Goal: Task Accomplishment & Management: Manage account settings

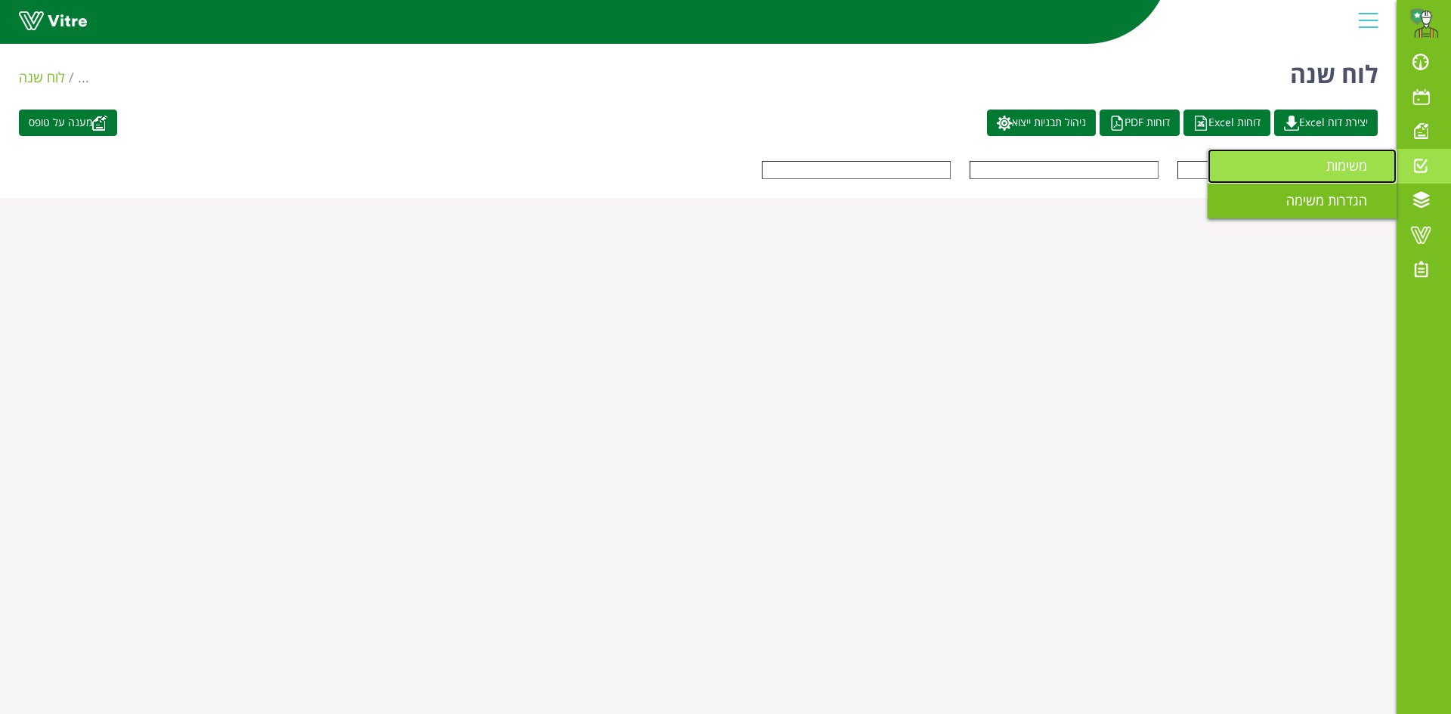
click at [1366, 175] on link "משימות" at bounding box center [1302, 166] width 189 height 35
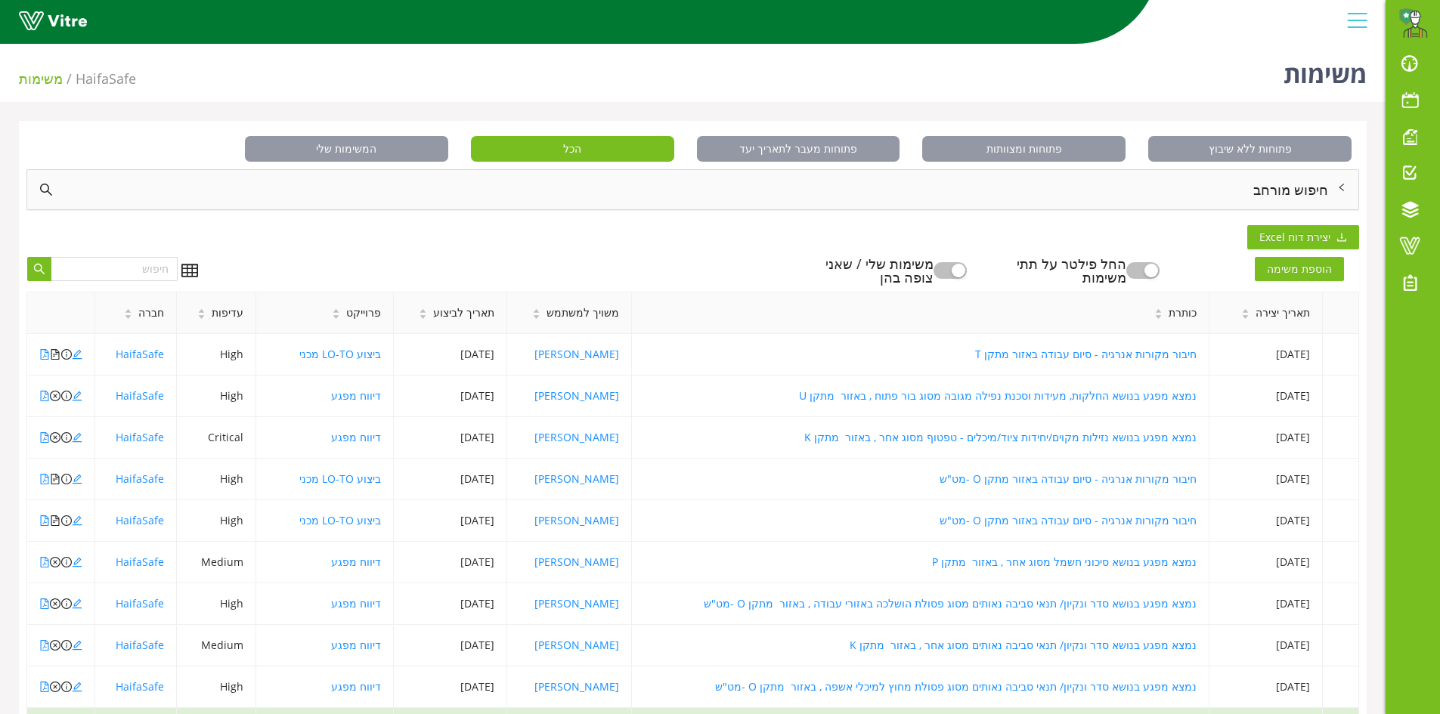
click at [1310, 194] on div "חיפוש מורחב" at bounding box center [692, 189] width 1331 height 39
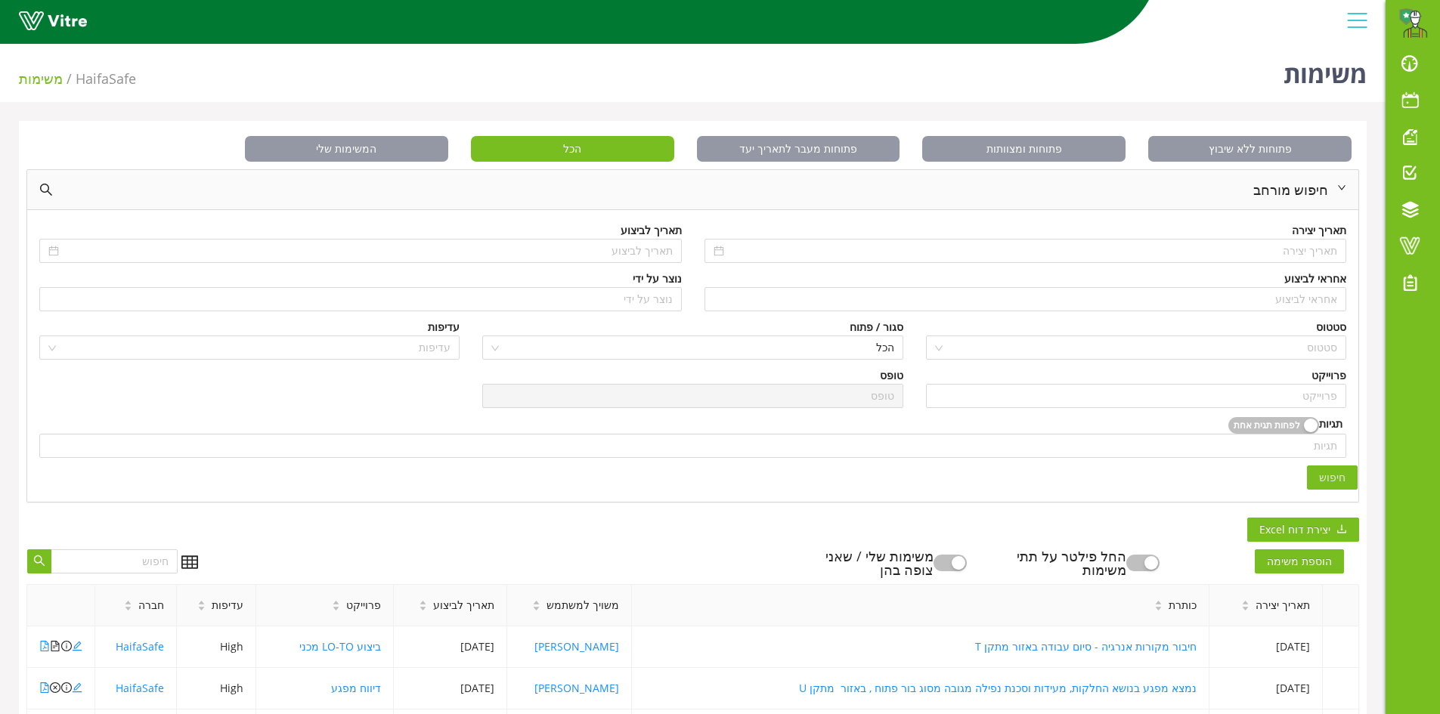
click at [1262, 286] on div "אחראי לביצוע" at bounding box center [1025, 279] width 642 height 17
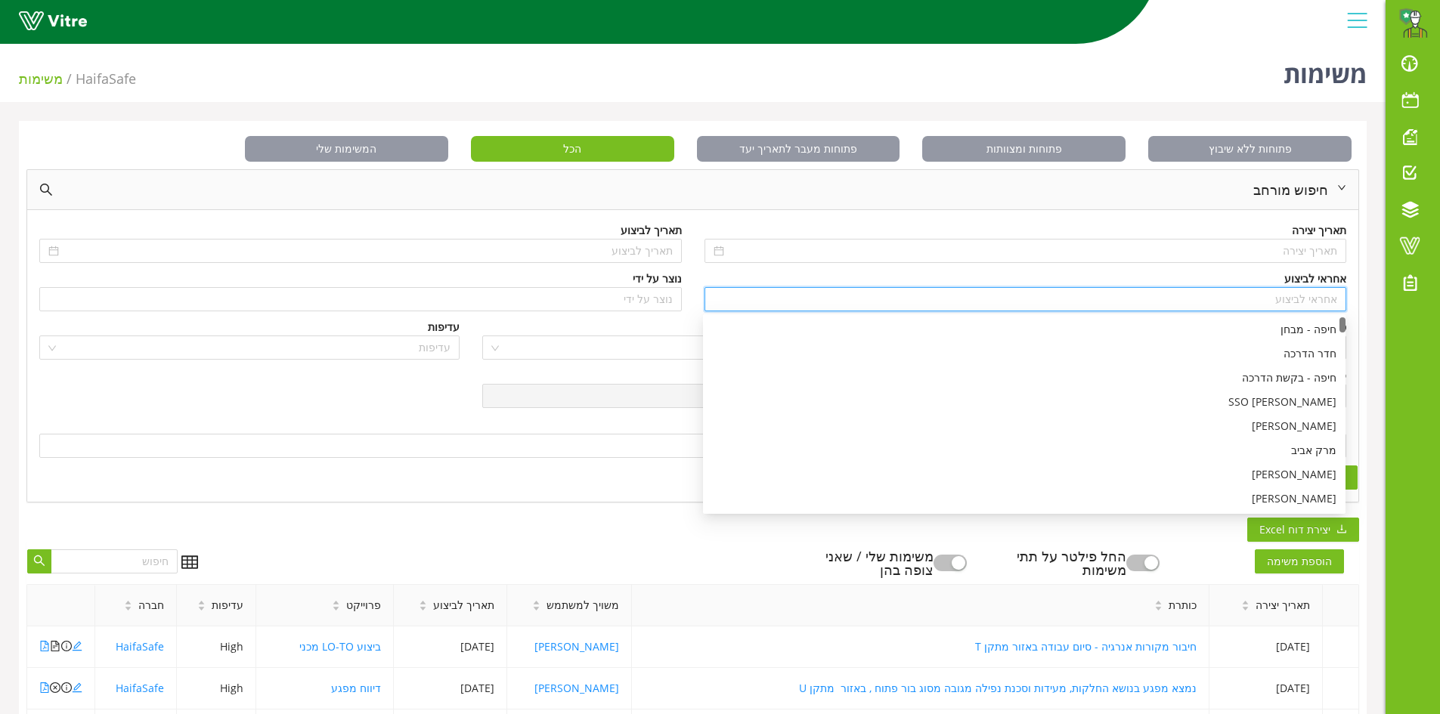
click at [1262, 290] on input "search" at bounding box center [1025, 299] width 624 height 23
type input "ר"
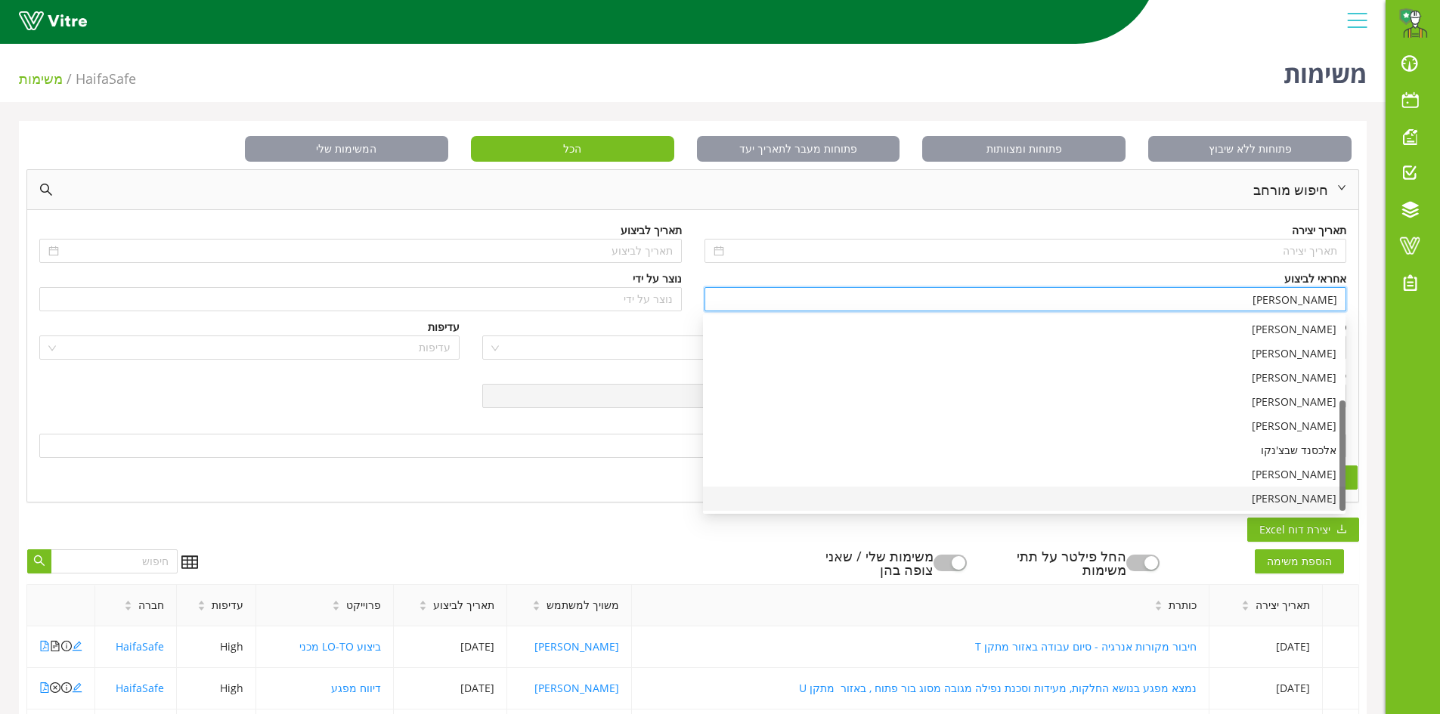
click at [1274, 503] on div "[PERSON_NAME]" at bounding box center [1024, 498] width 624 height 17
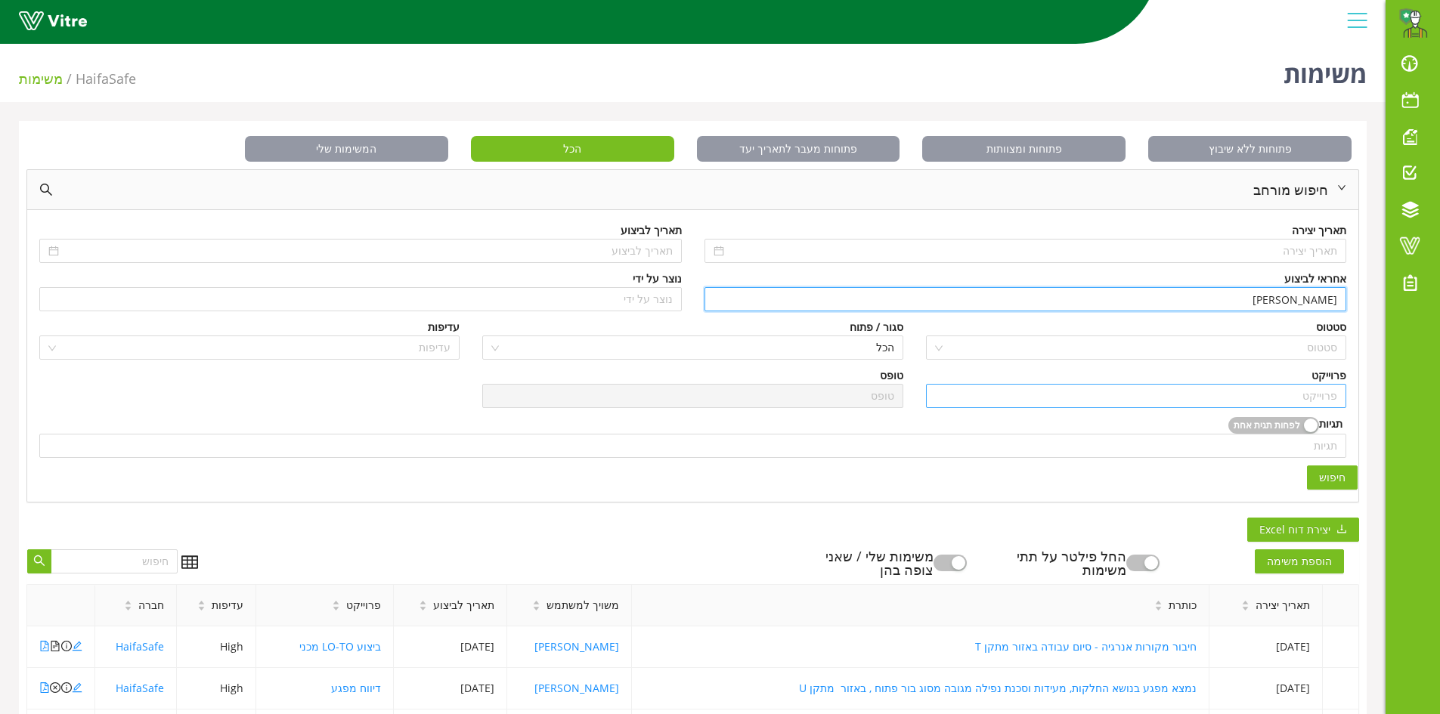
type input "[PERSON_NAME]"
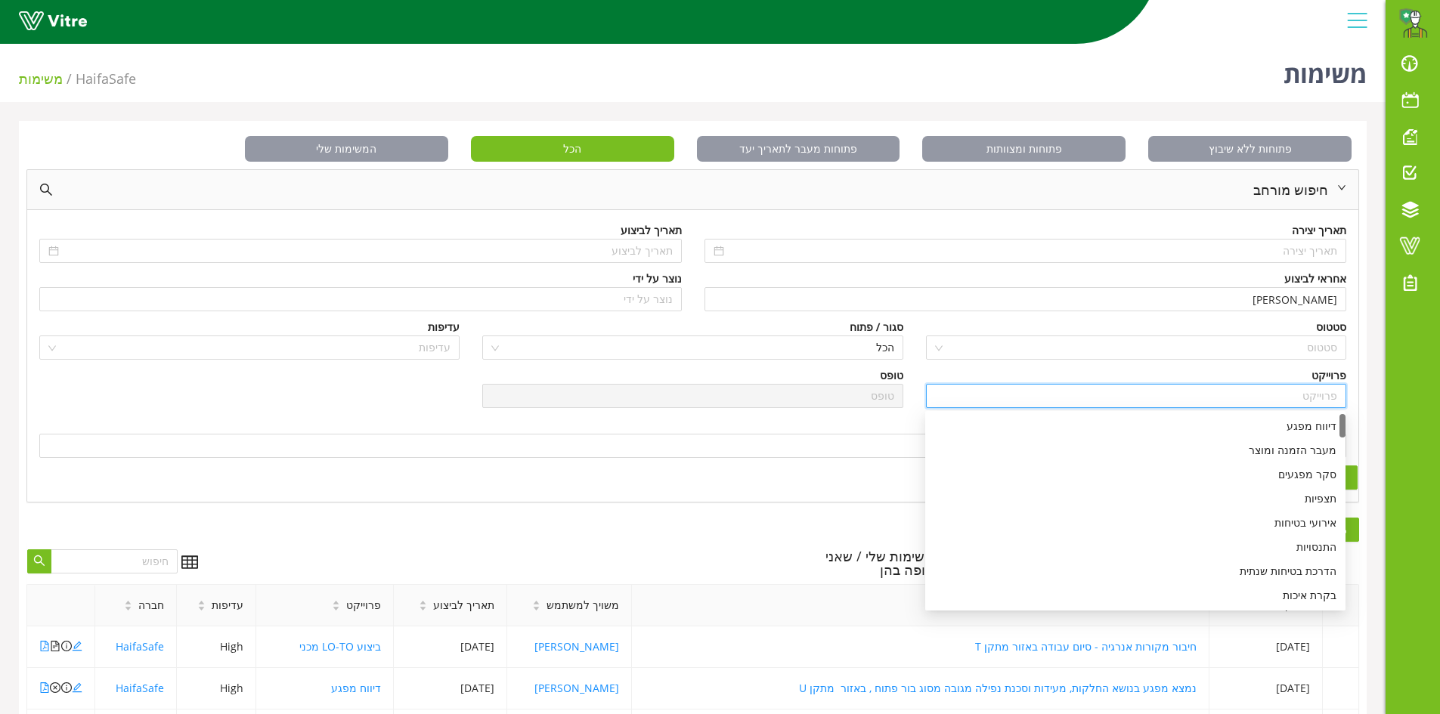
click at [1285, 392] on input "search" at bounding box center [1136, 396] width 402 height 23
click at [1282, 426] on div "דיווח מפגע" at bounding box center [1135, 426] width 402 height 17
type input "דיווח מפגע"
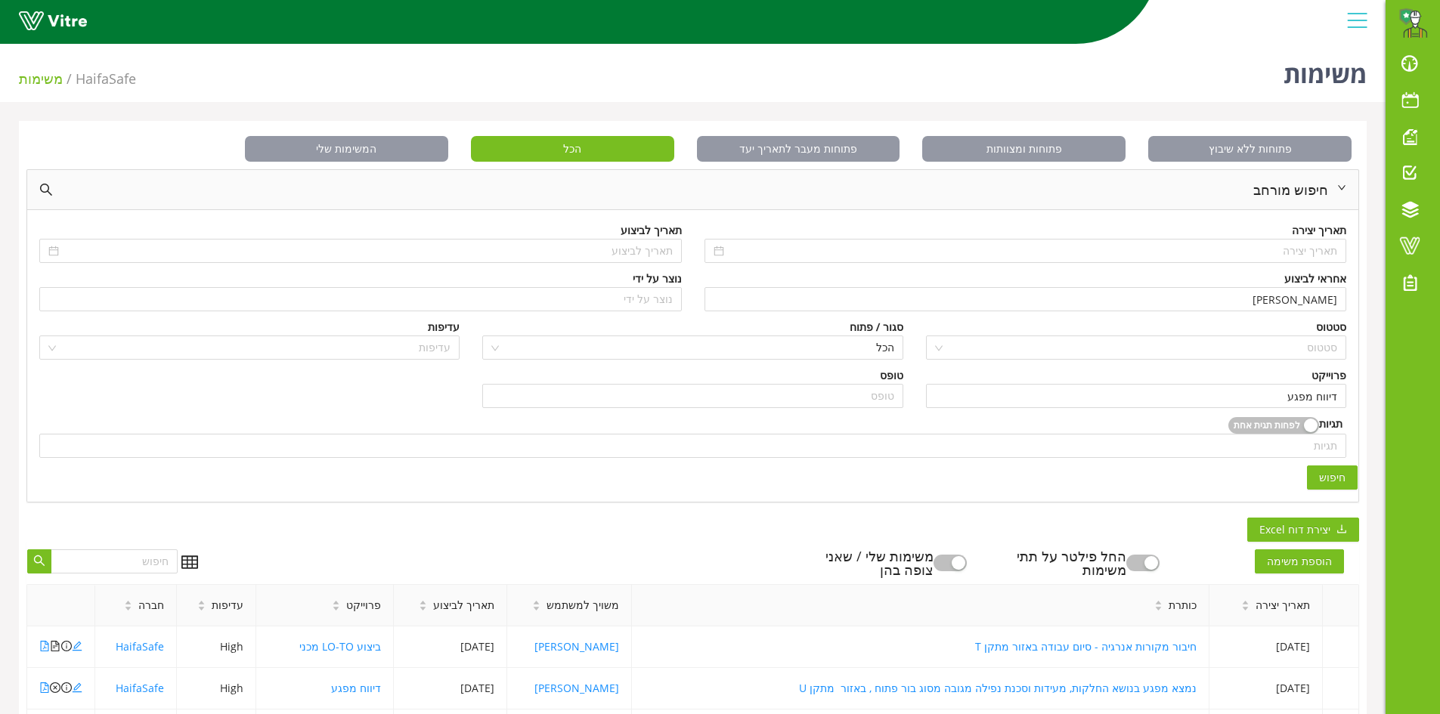
click at [1335, 473] on span "חיפוש" at bounding box center [1332, 477] width 26 height 17
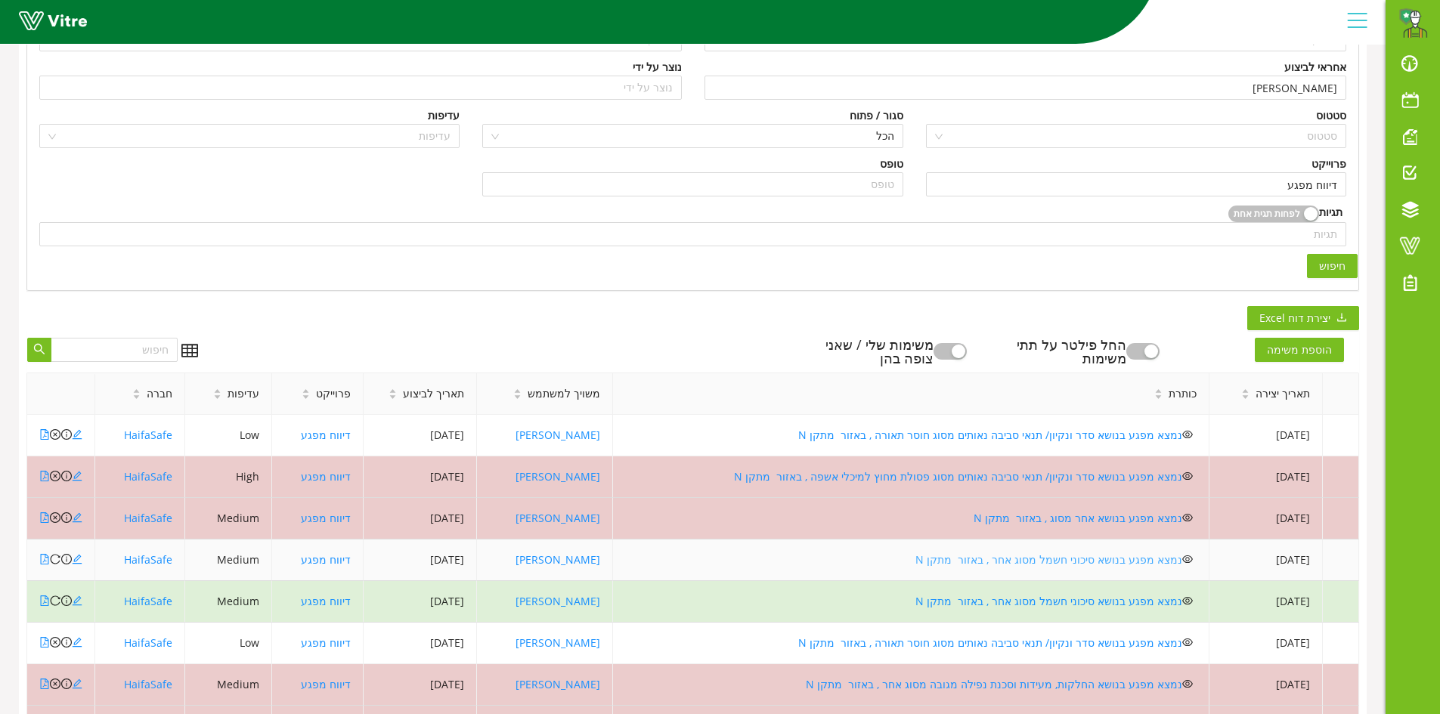
scroll to position [410, 0]
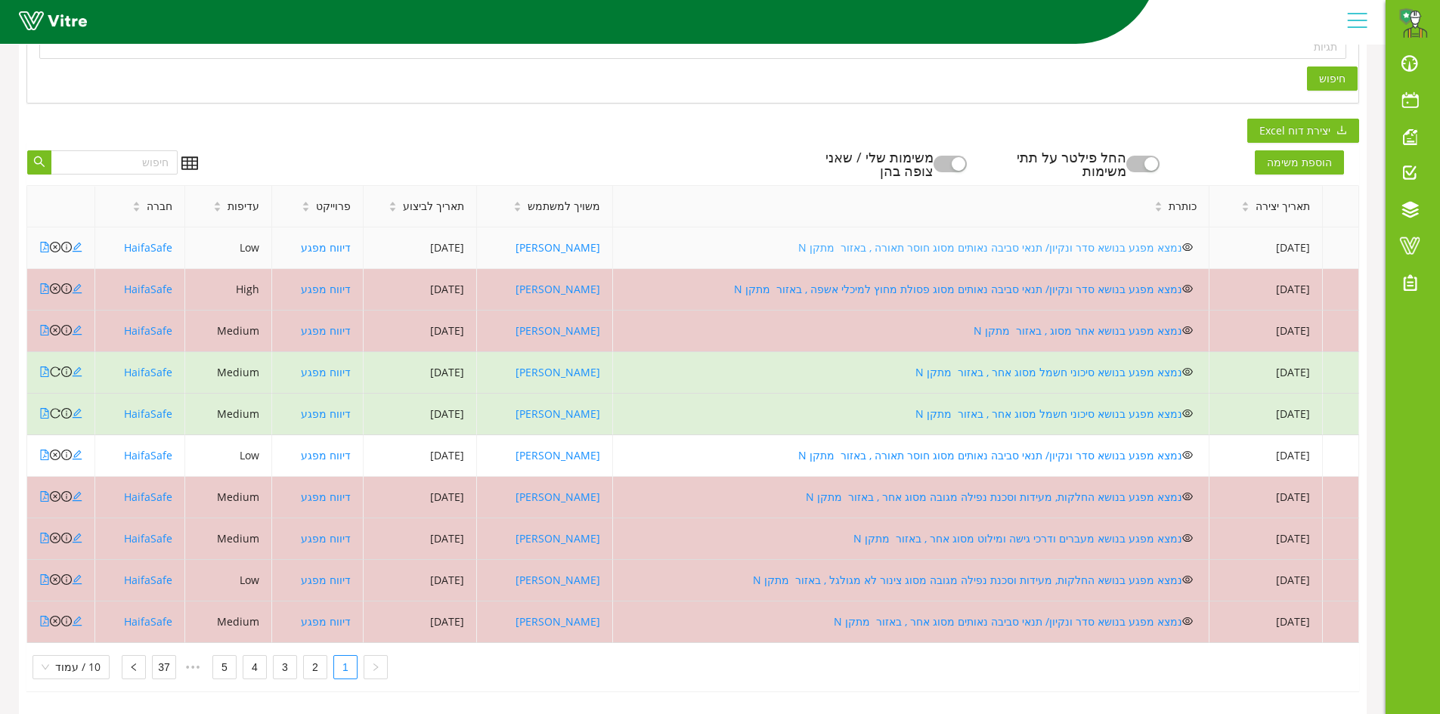
click at [934, 240] on link "נמצא מפגע בנושא סדר ונקיון/ תנאי סביבה נאותים מסוג חוסר תאורה , באזור מתקן N" at bounding box center [990, 247] width 384 height 14
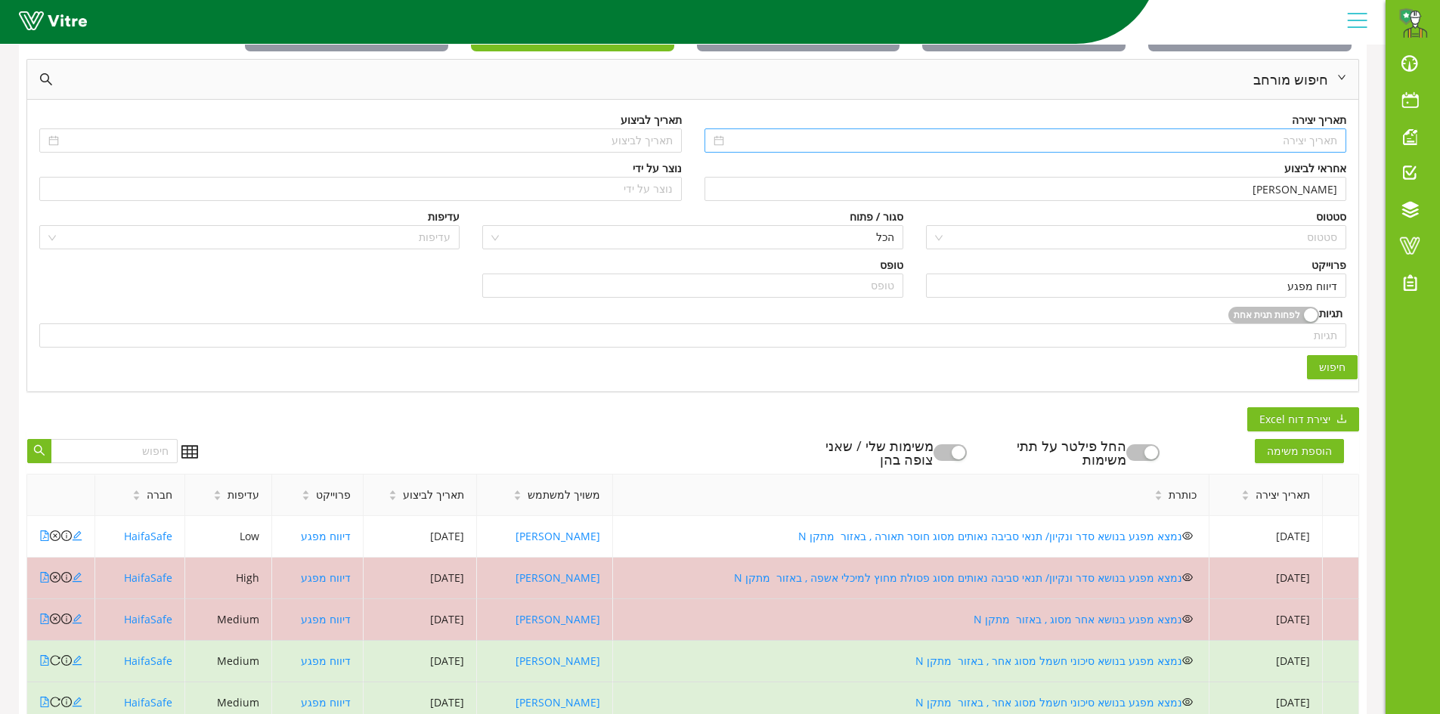
scroll to position [108, 0]
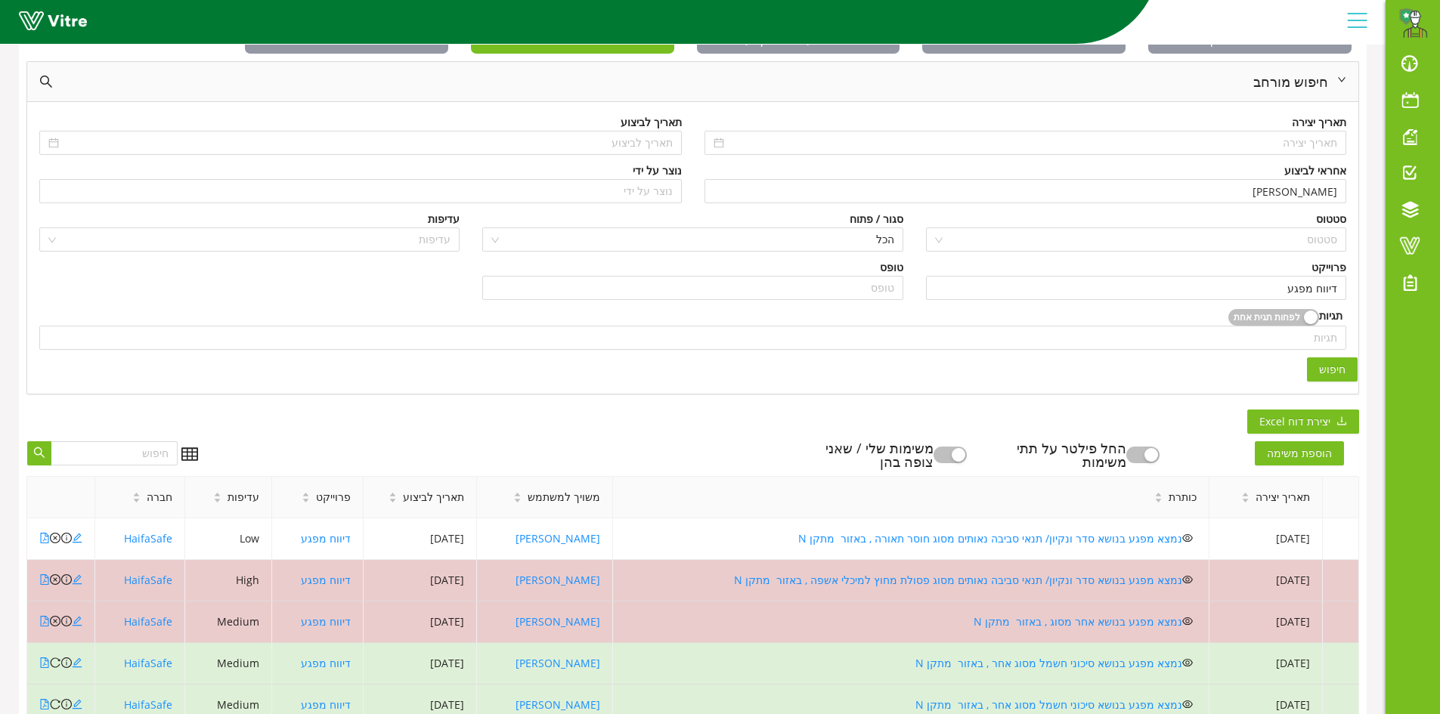
click at [1336, 359] on button "חיפוש" at bounding box center [1332, 369] width 51 height 24
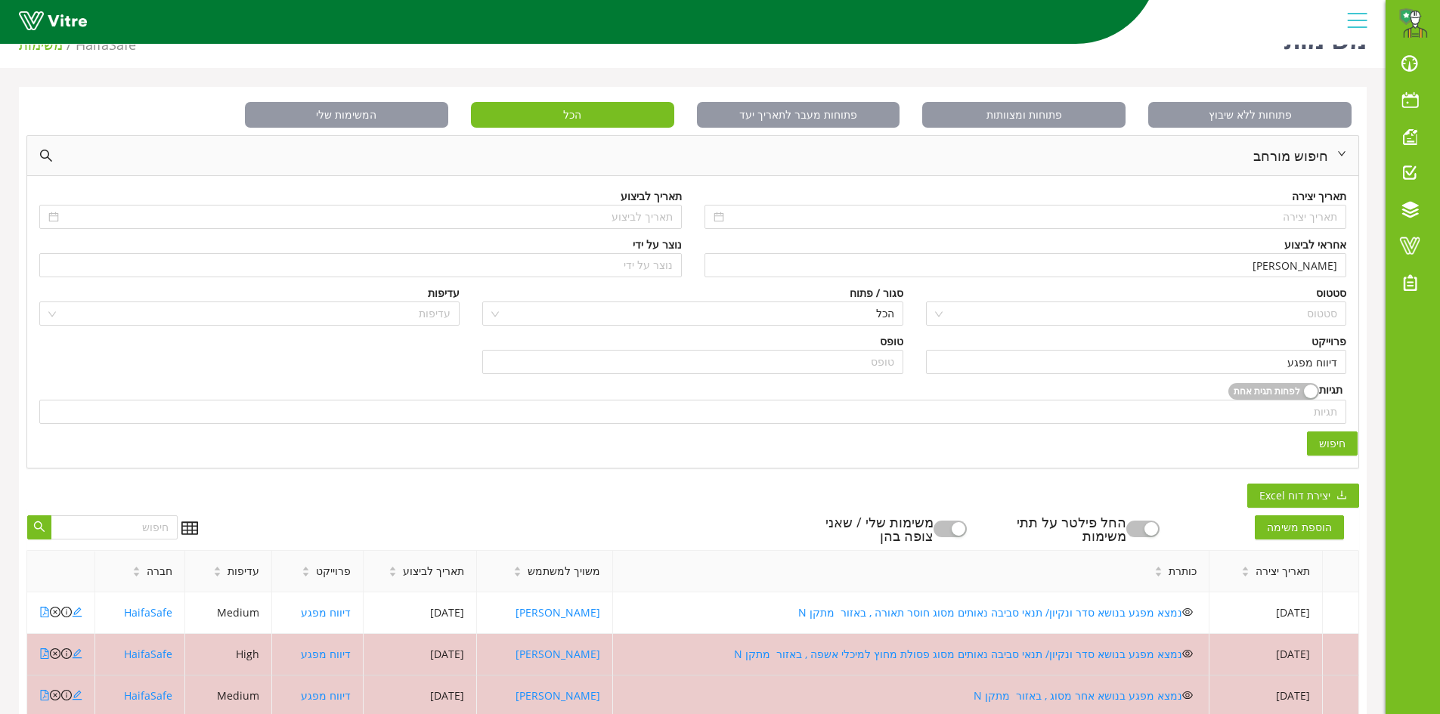
scroll to position [32, 0]
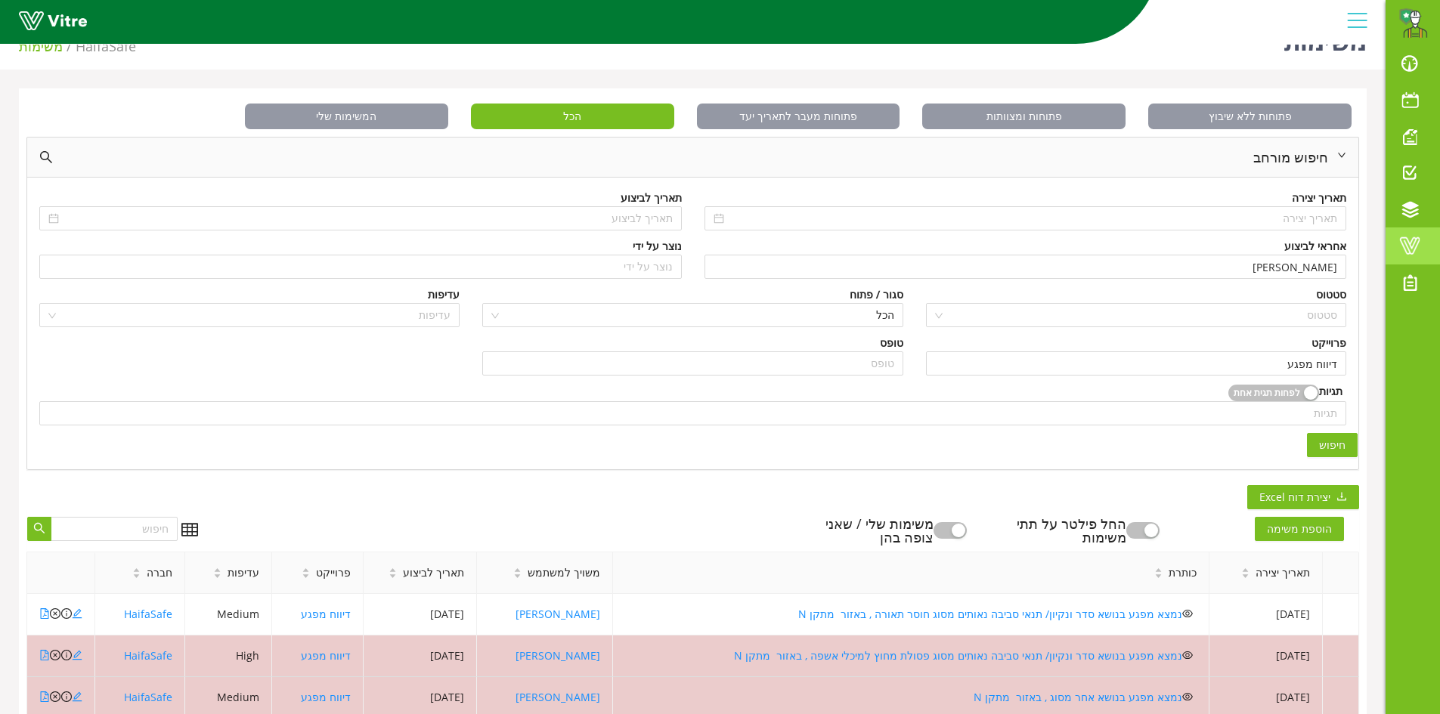
click at [1408, 243] on span at bounding box center [1410, 246] width 38 height 18
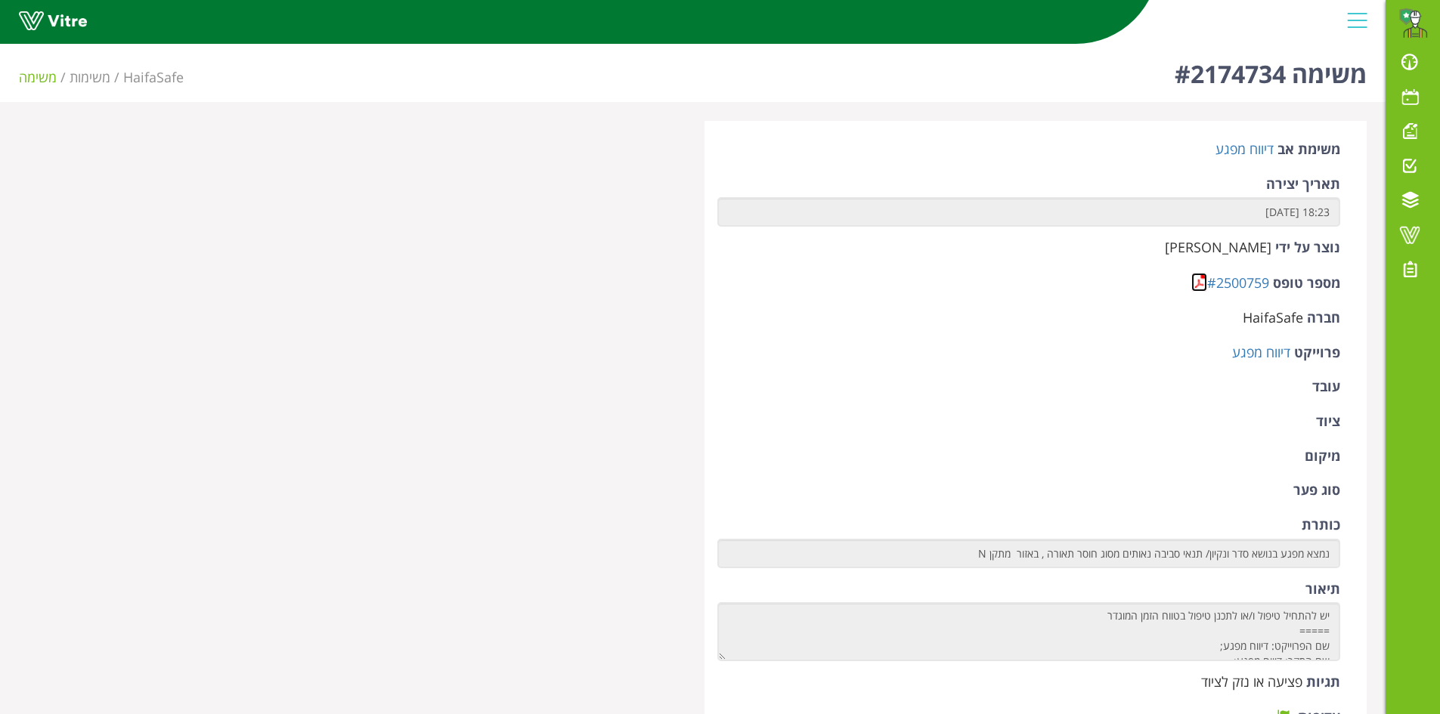
click at [1192, 283] on link at bounding box center [1199, 282] width 16 height 19
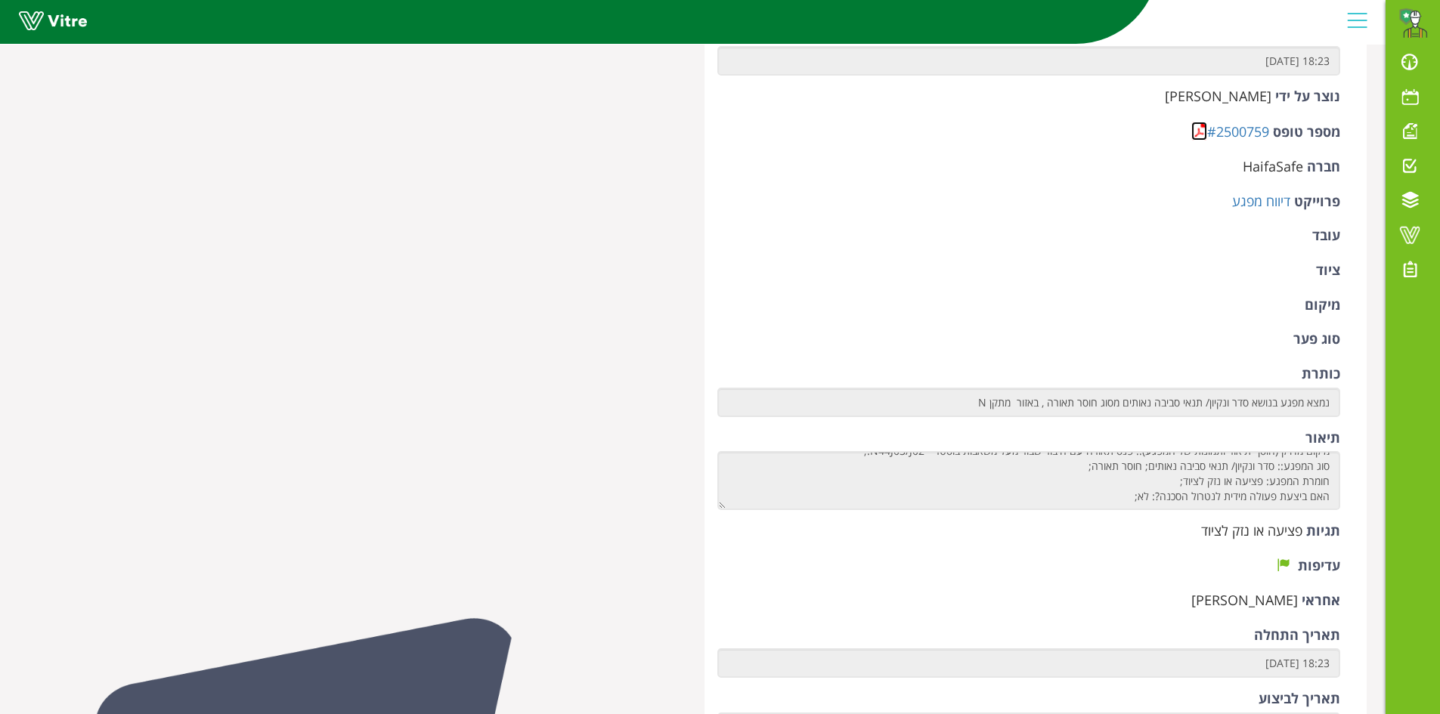
scroll to position [165, 0]
click at [1285, 565] on icon at bounding box center [1283, 565] width 14 height 14
click at [1284, 565] on icon at bounding box center [1283, 565] width 14 height 14
click at [1198, 135] on link at bounding box center [1199, 131] width 16 height 19
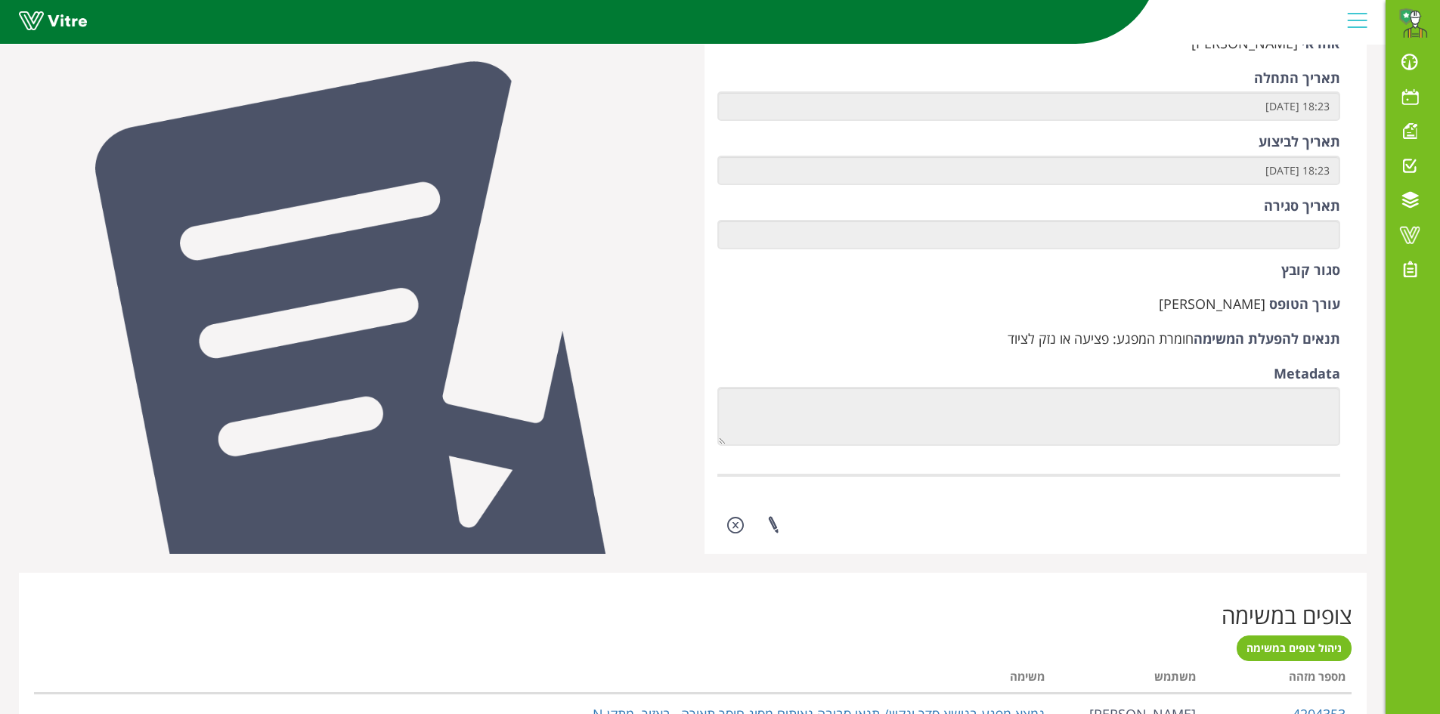
scroll to position [907, 0]
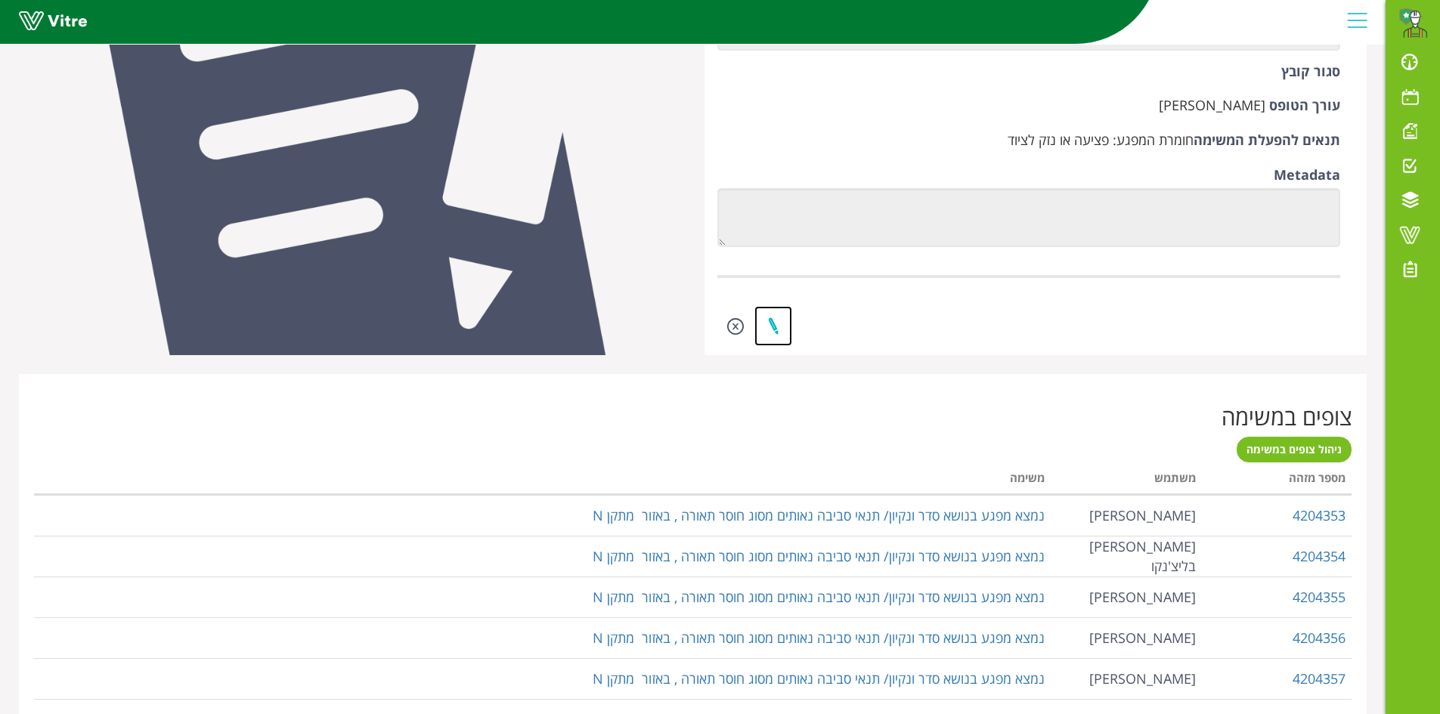
click at [776, 320] on link at bounding box center [773, 326] width 38 height 40
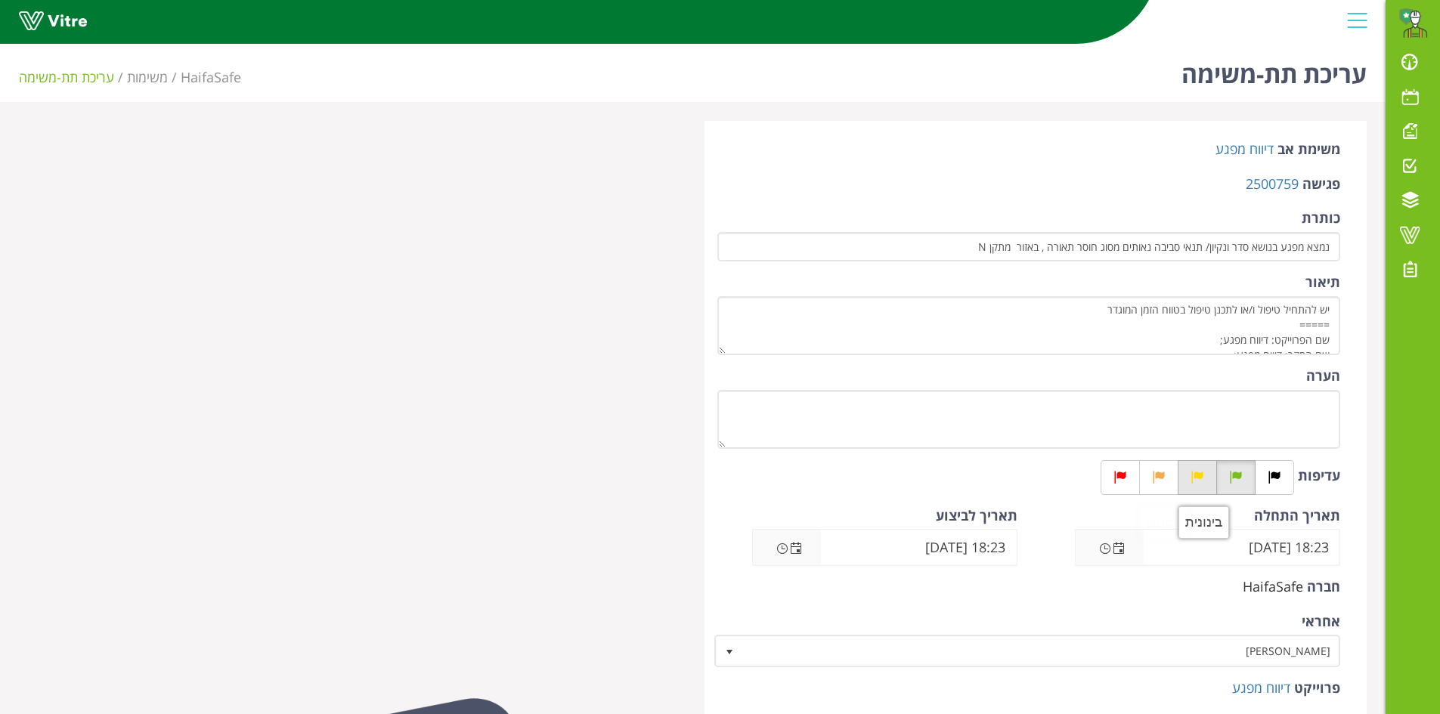
click at [1193, 478] on icon at bounding box center [1197, 477] width 14 height 14
radio input "true"
type input "25/08/2025 00:00"
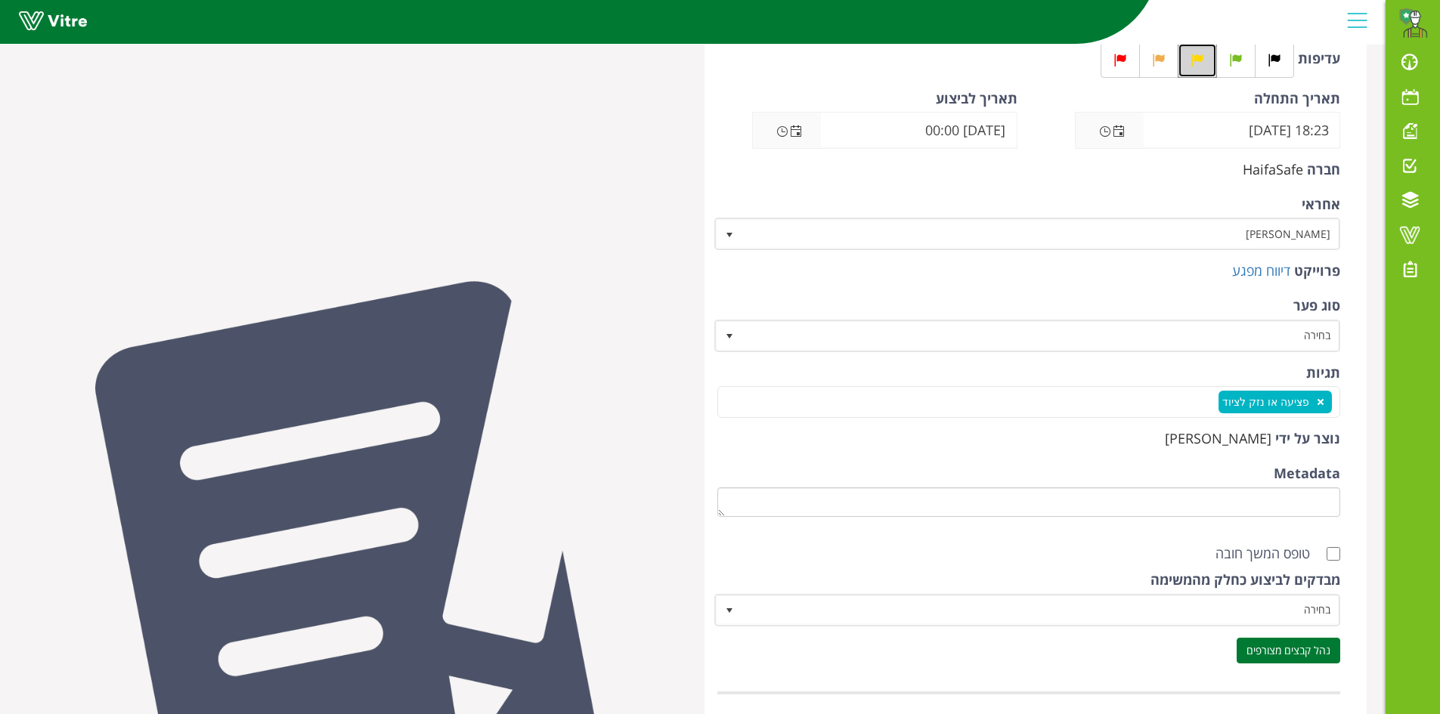
scroll to position [269, 0]
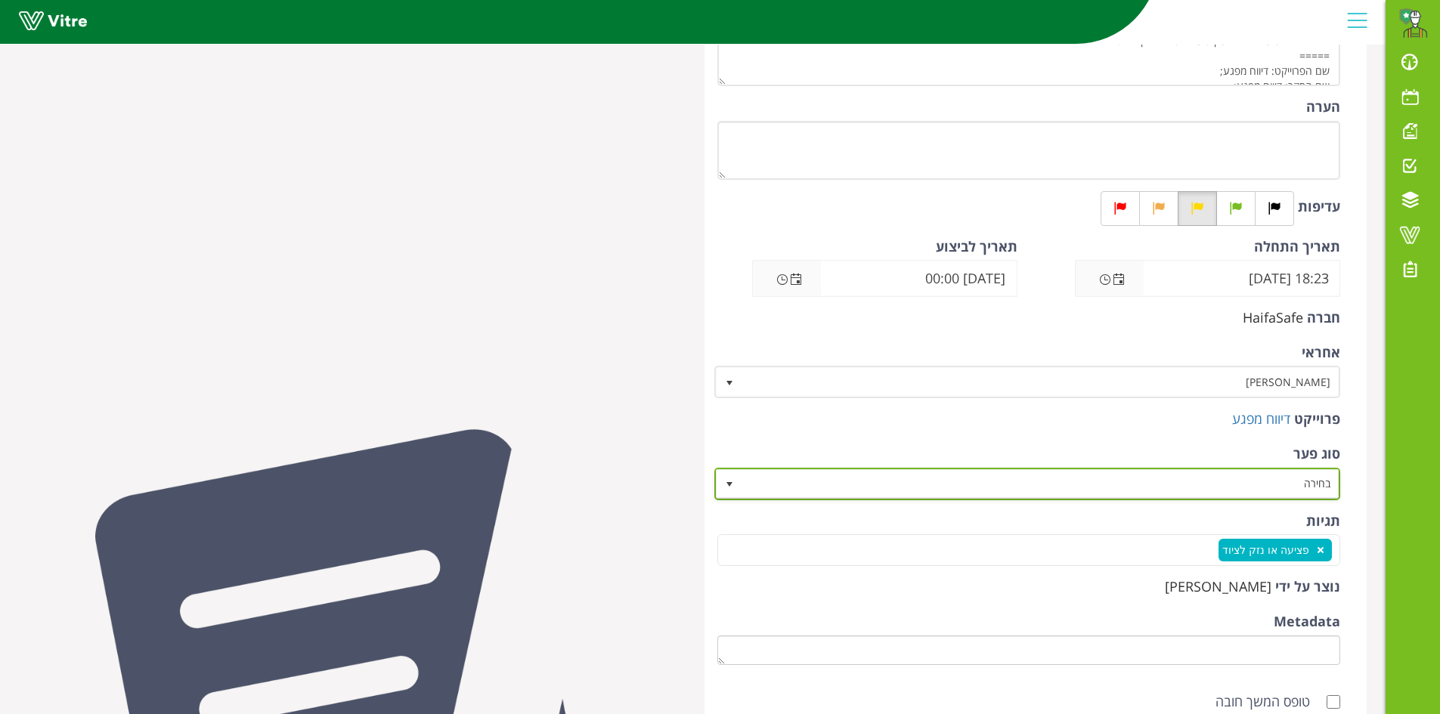
click at [1228, 479] on span "בחירה" at bounding box center [1041, 483] width 596 height 27
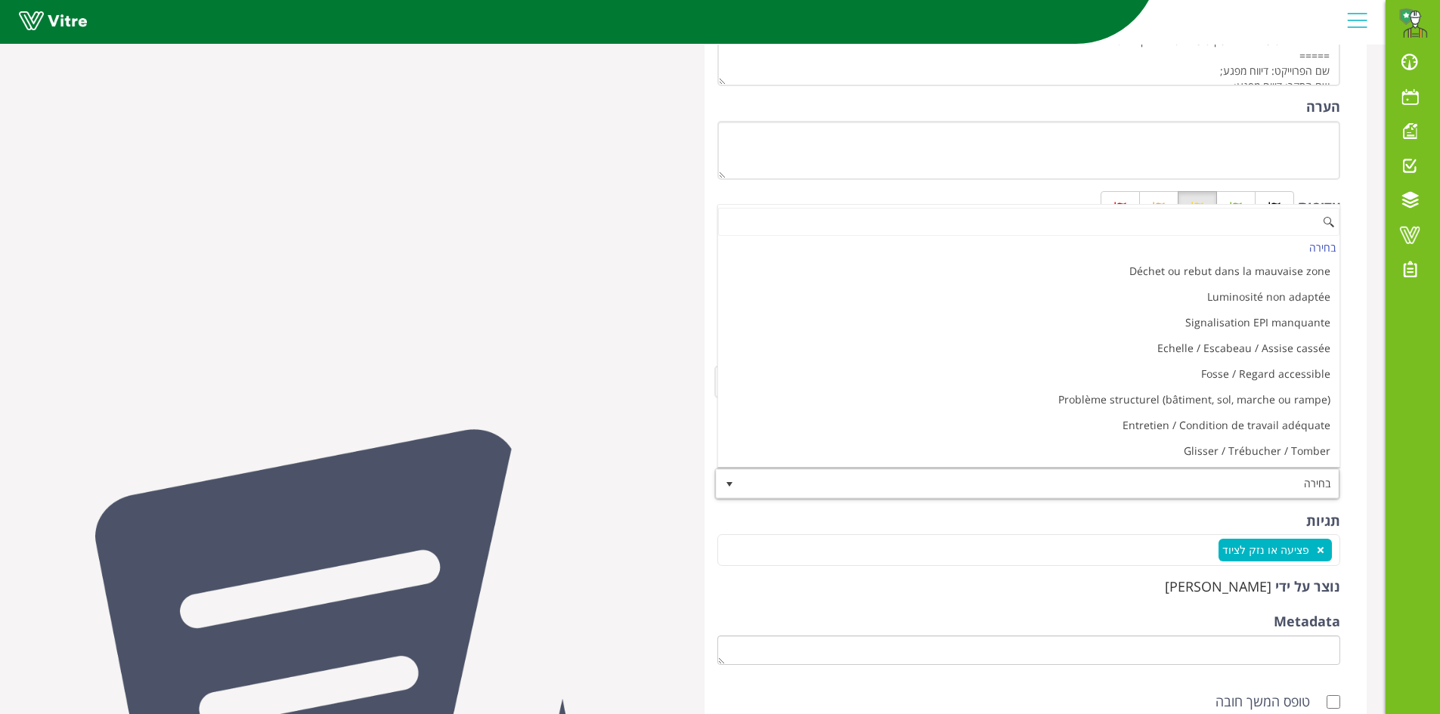
click at [1175, 516] on div "תגיות פציעה או נזק לציוד פציעה או נזק לציוד" at bounding box center [1028, 539] width 623 height 55
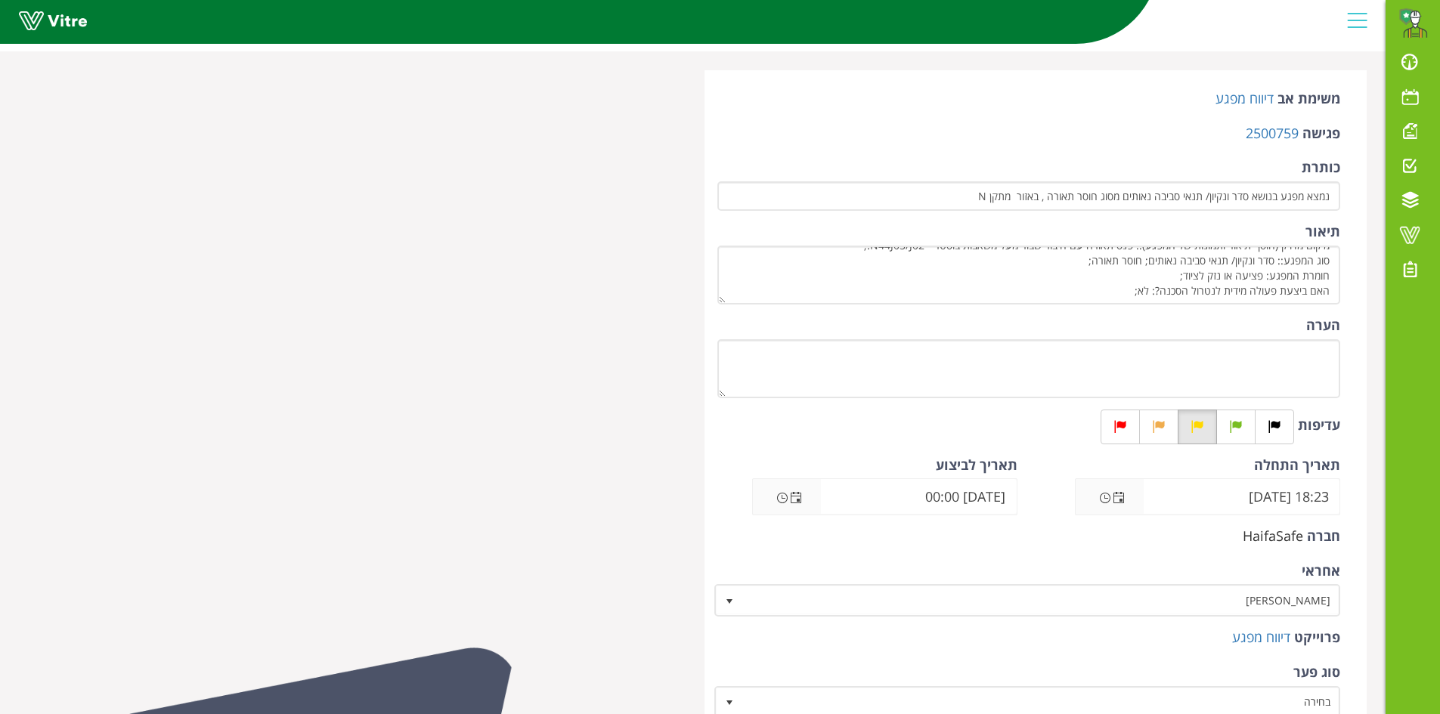
scroll to position [76, 0]
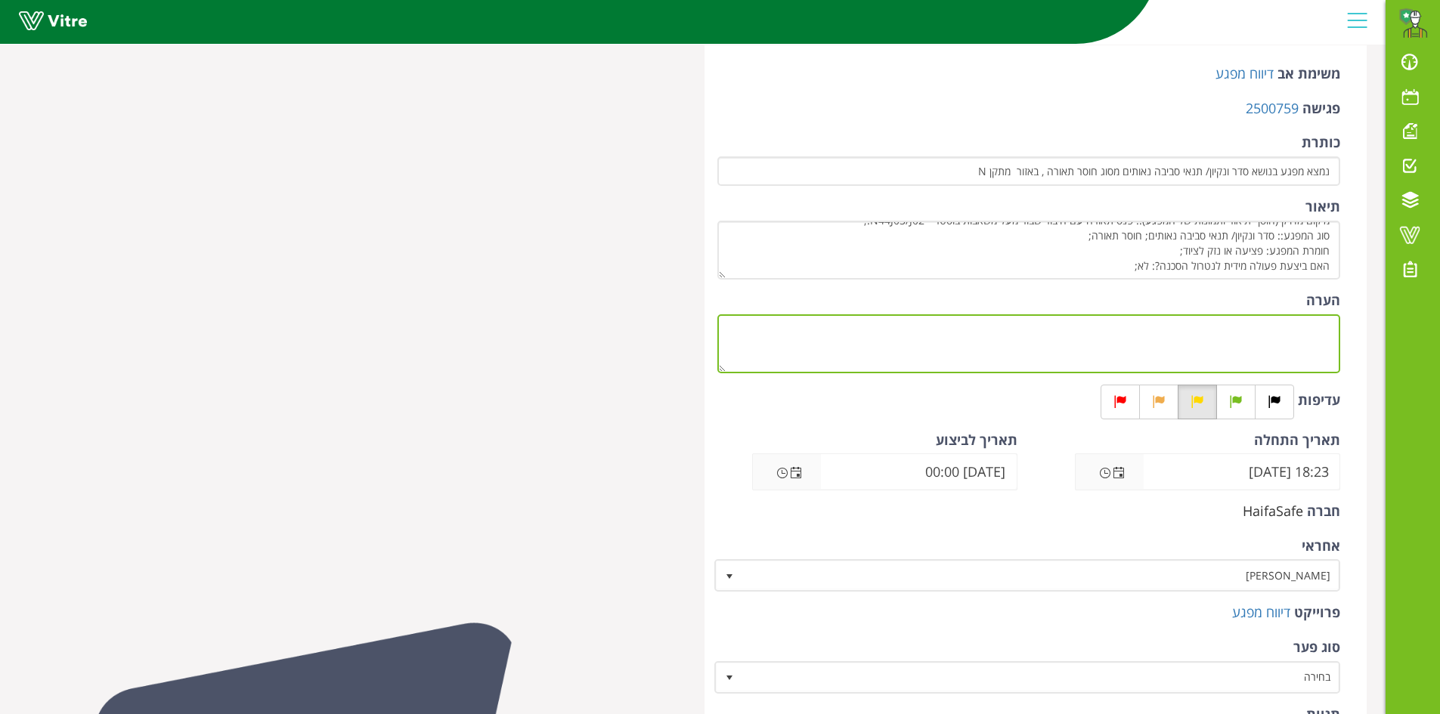
click at [1293, 330] on textarea "הערה" at bounding box center [1028, 343] width 623 height 59
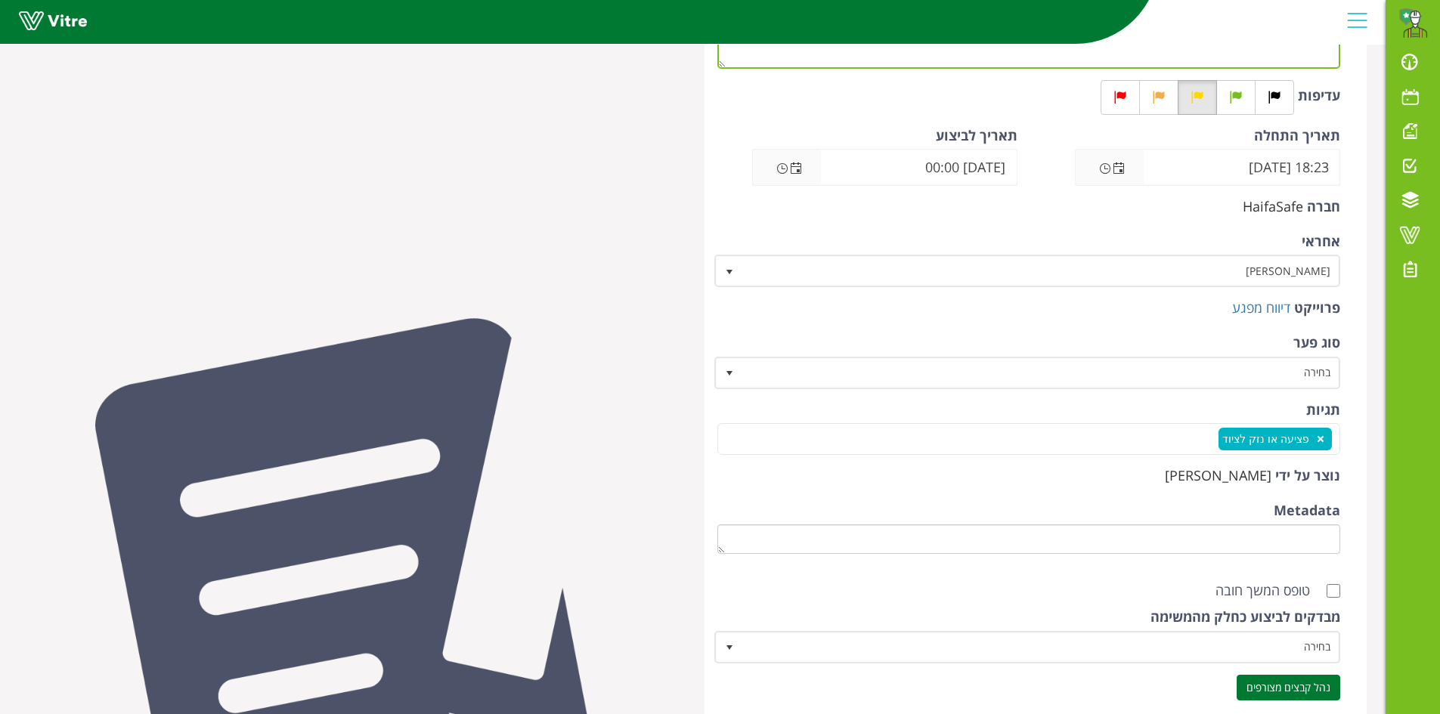
scroll to position [496, 0]
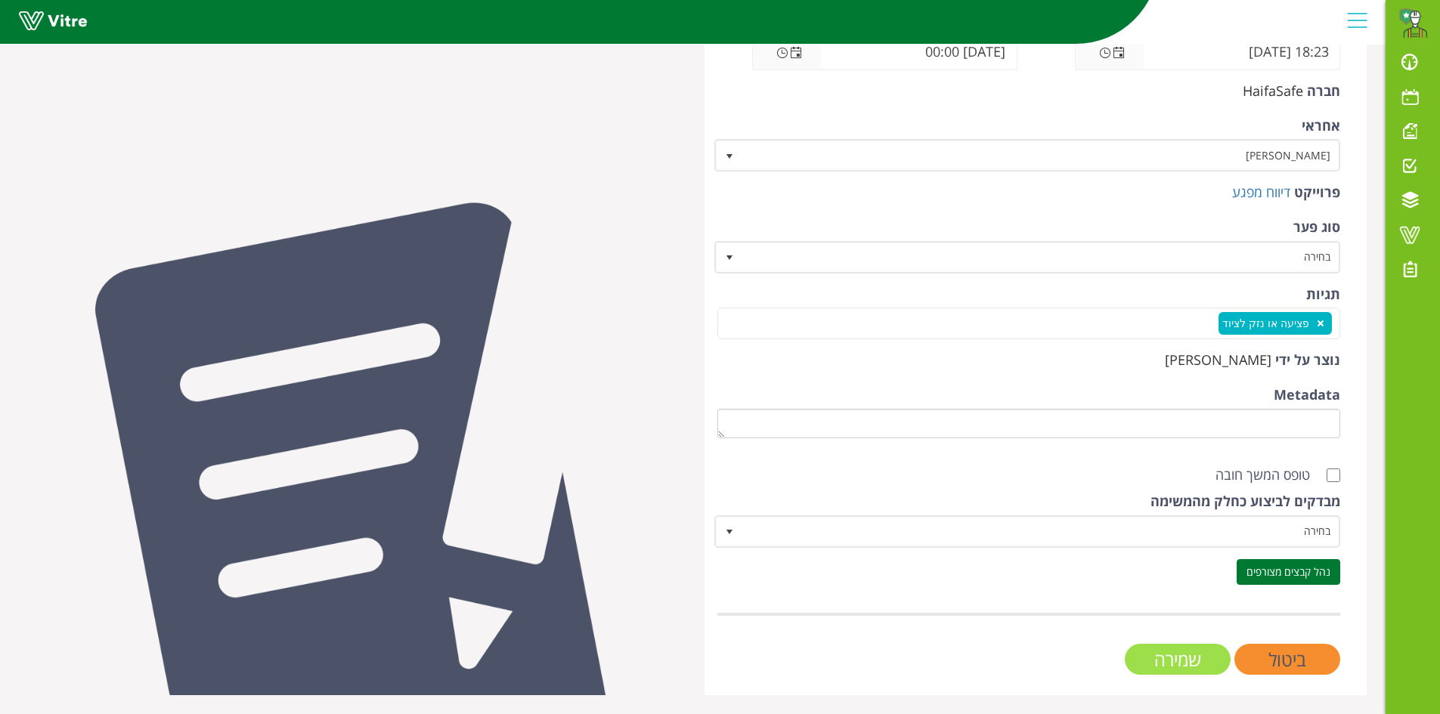
type textarea "יש לתת תעדוף להחלפת הגוף תאורה הזה [PERSON_NAME] גופים אחרים"
click at [1189, 652] on input "שמירה" at bounding box center [1178, 659] width 106 height 31
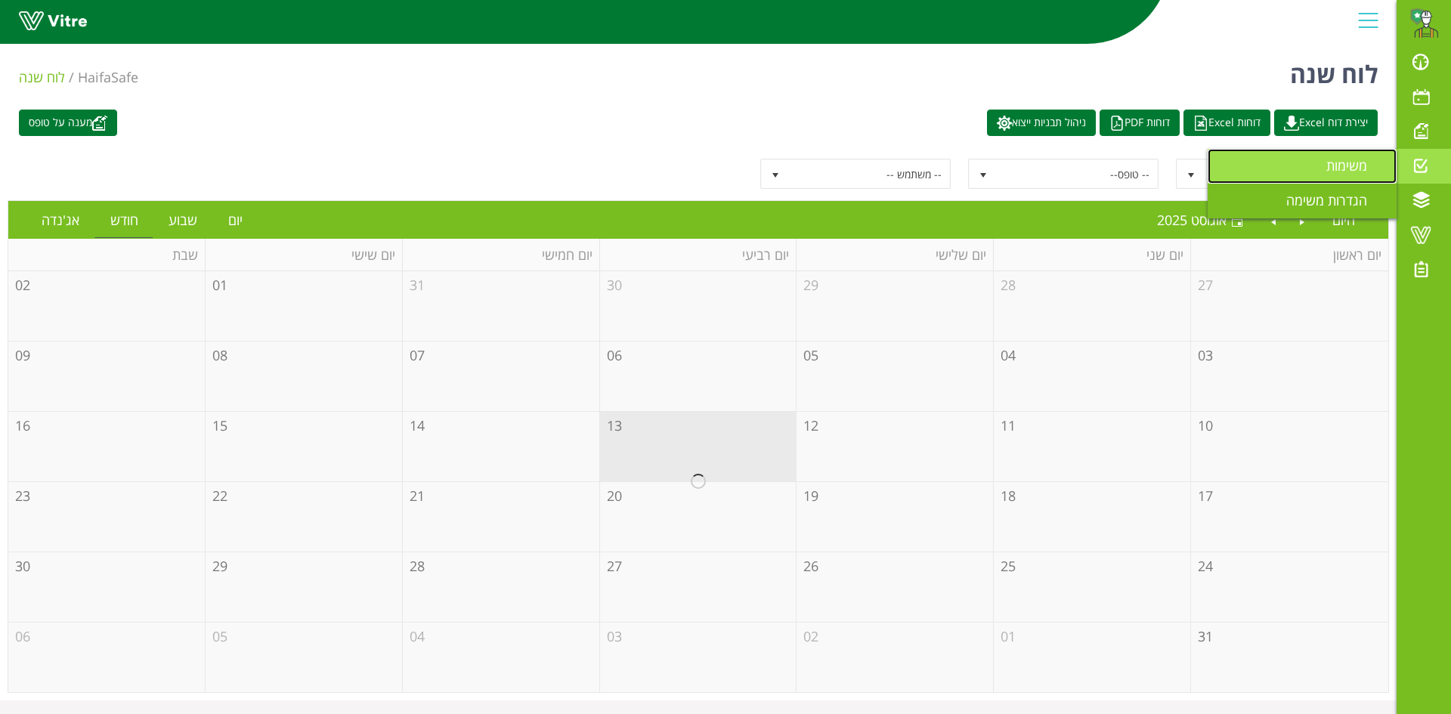
click at [1357, 173] on span "משימות" at bounding box center [1355, 165] width 59 height 18
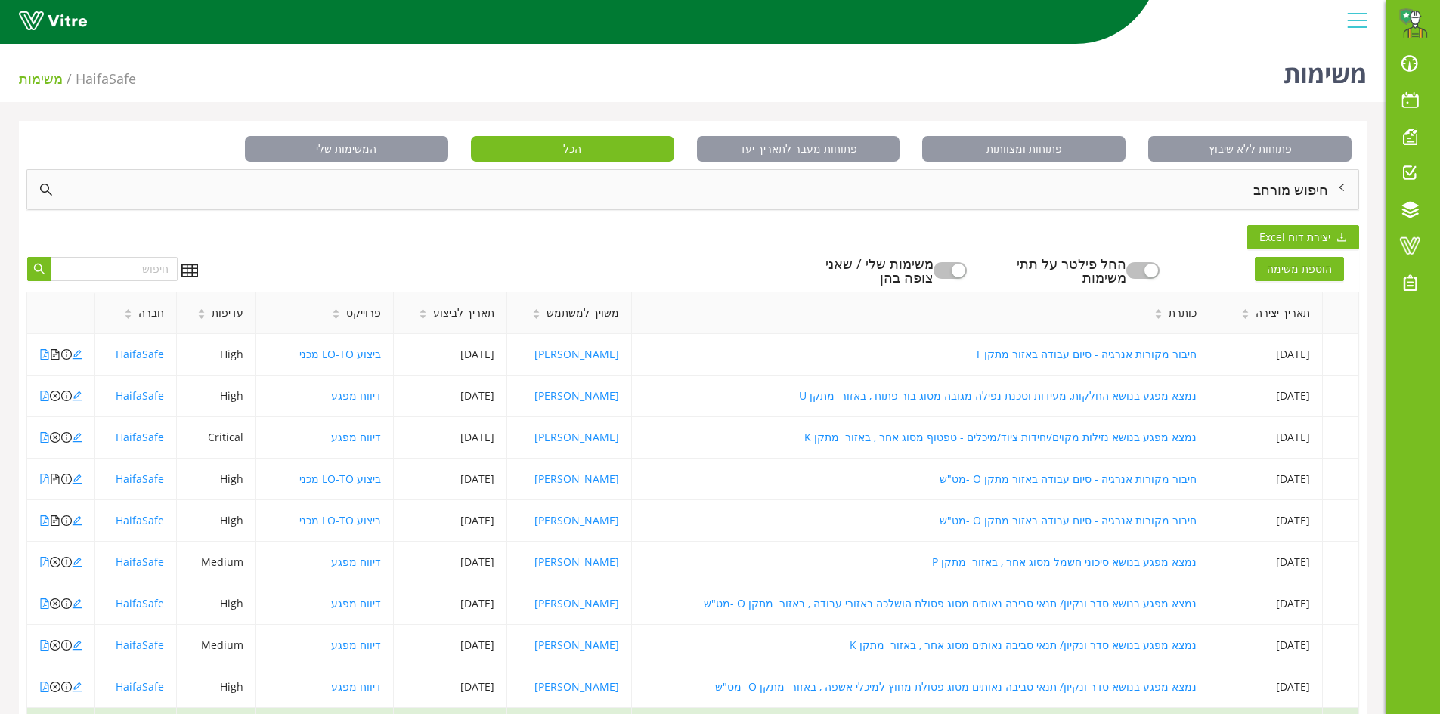
click at [1260, 184] on div "חיפוש מורחב" at bounding box center [692, 189] width 1331 height 39
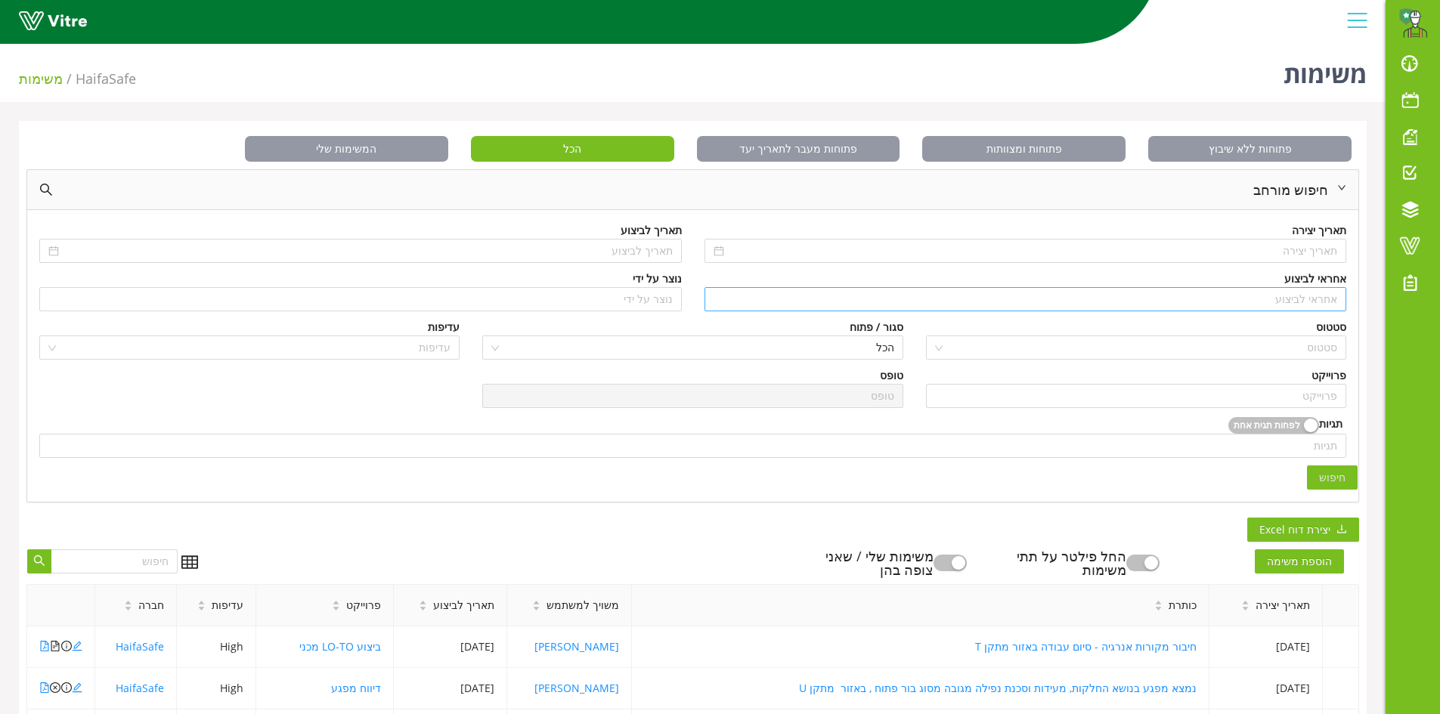
click at [1267, 293] on input "search" at bounding box center [1025, 299] width 624 height 23
type input "t"
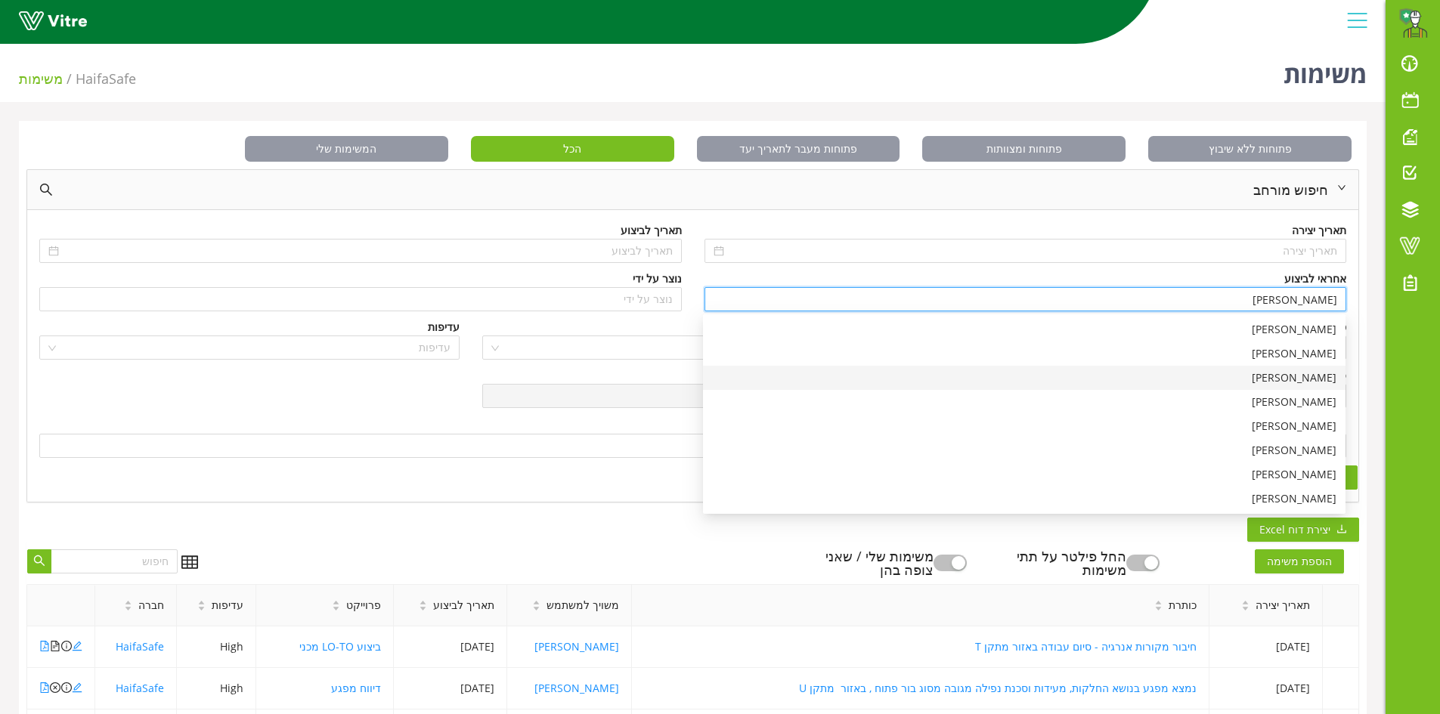
scroll to position [145, 0]
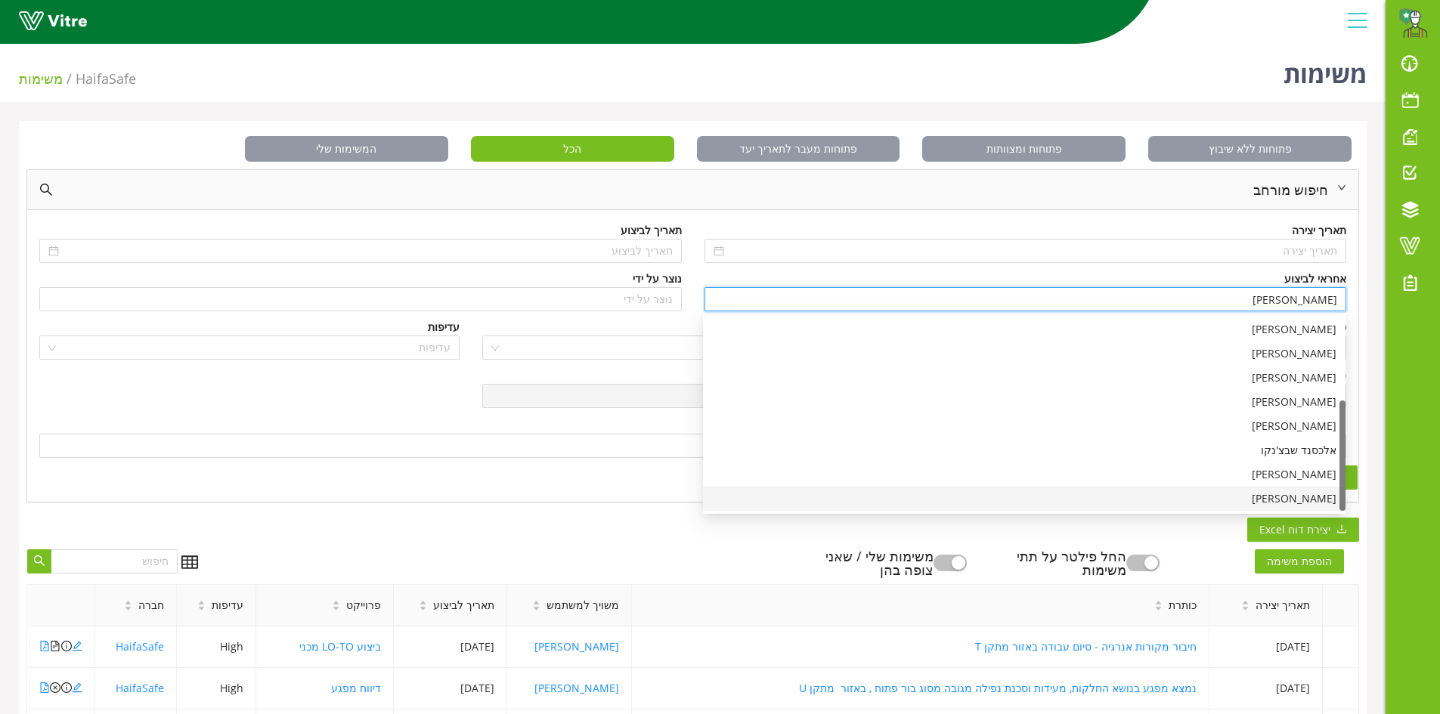
click at [1268, 497] on div "[PERSON_NAME]" at bounding box center [1024, 498] width 624 height 17
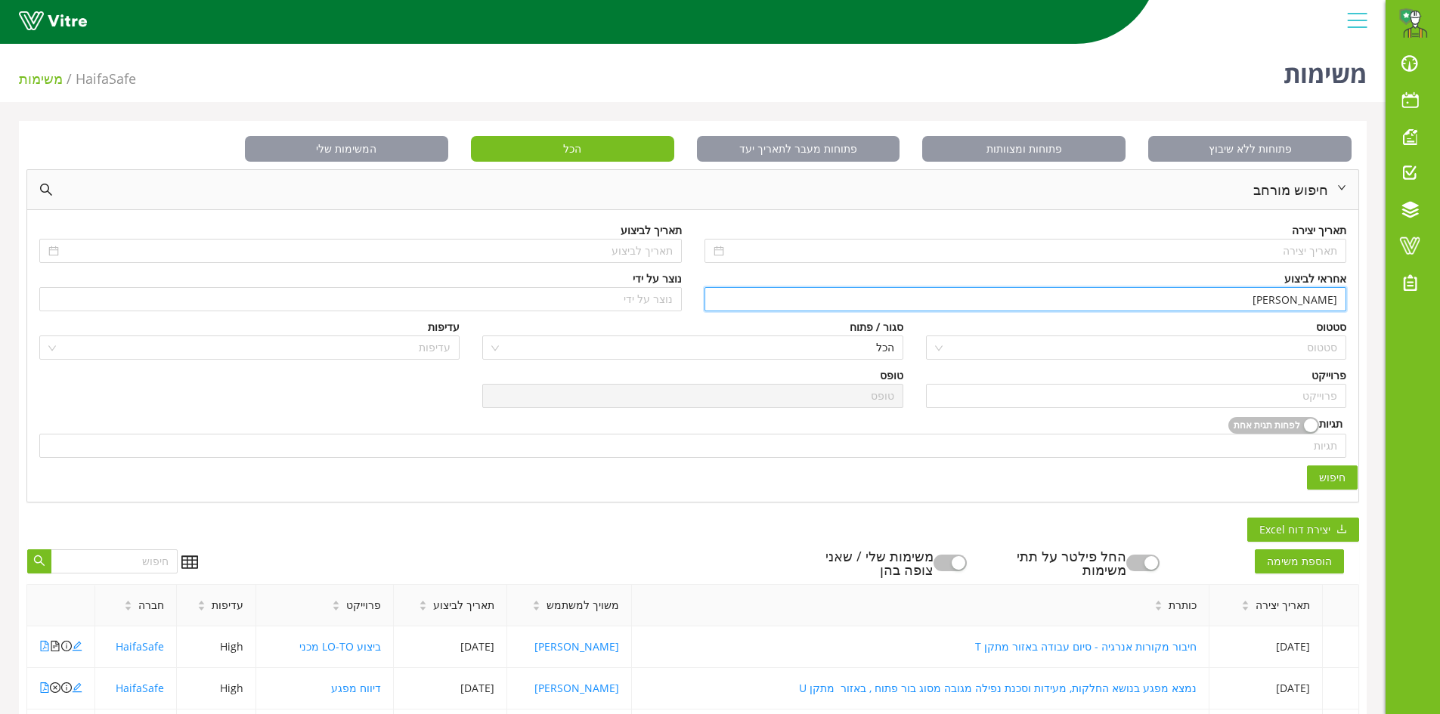
scroll to position [0, 0]
type input "[PERSON_NAME]"
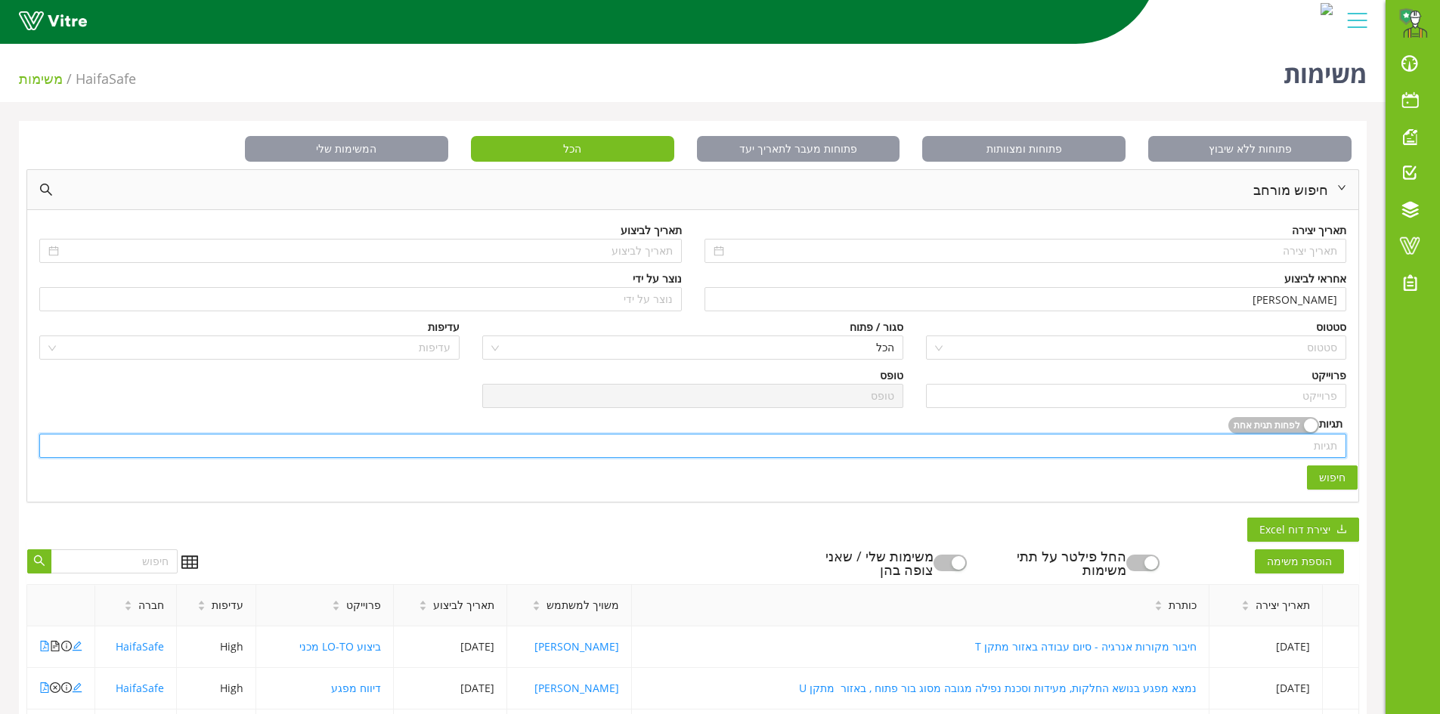
click at [1301, 439] on input "search" at bounding box center [692, 446] width 1288 height 23
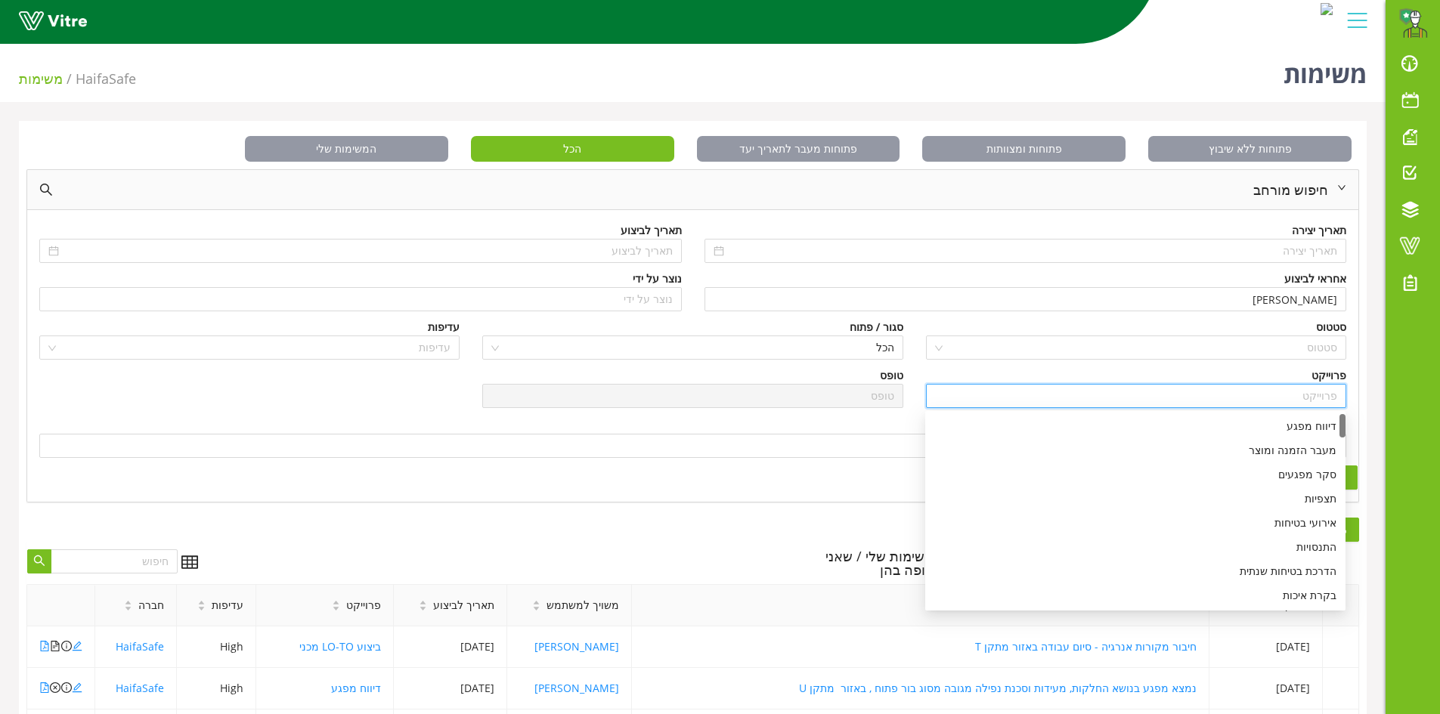
click at [1286, 396] on input "search" at bounding box center [1136, 396] width 402 height 23
click at [1286, 426] on div "דיווח מפגע" at bounding box center [1135, 426] width 402 height 17
type input "דיווח מפגע"
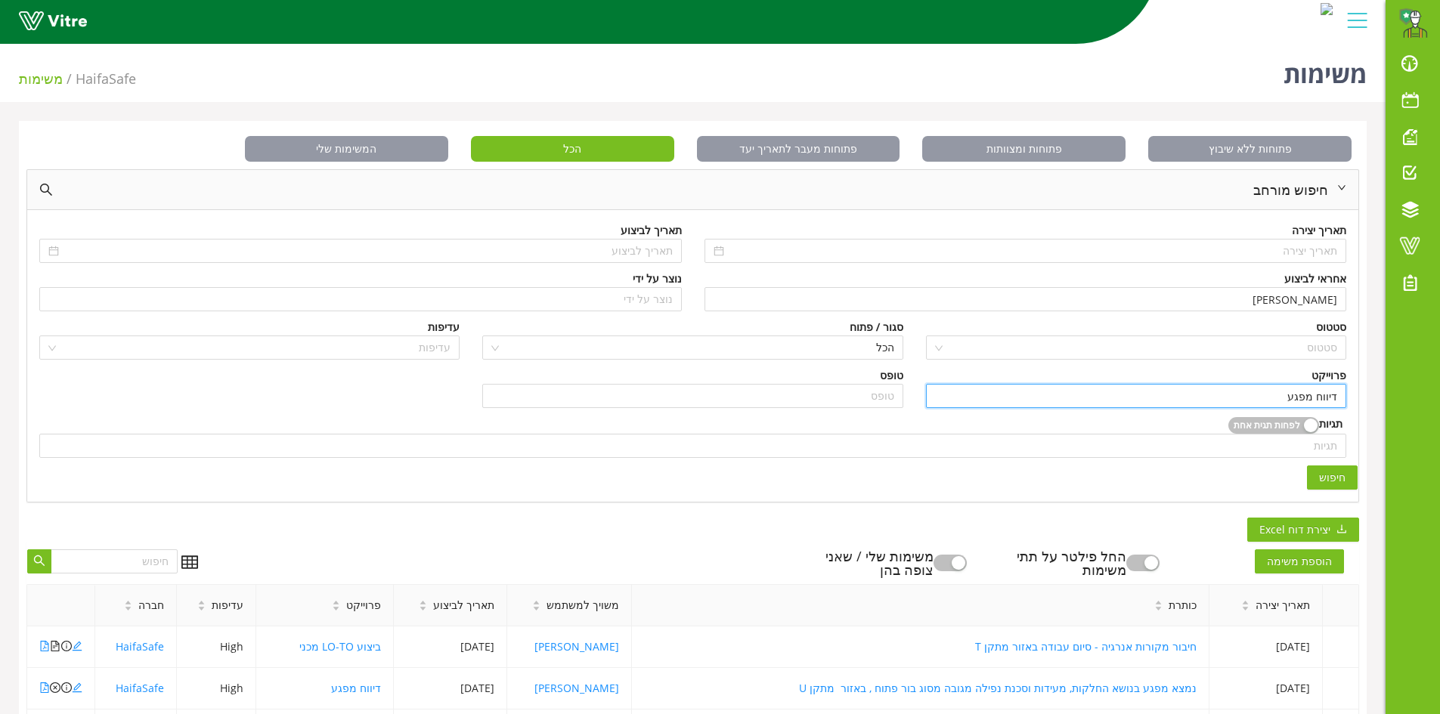
click at [1324, 466] on button "חיפוש" at bounding box center [1332, 478] width 51 height 24
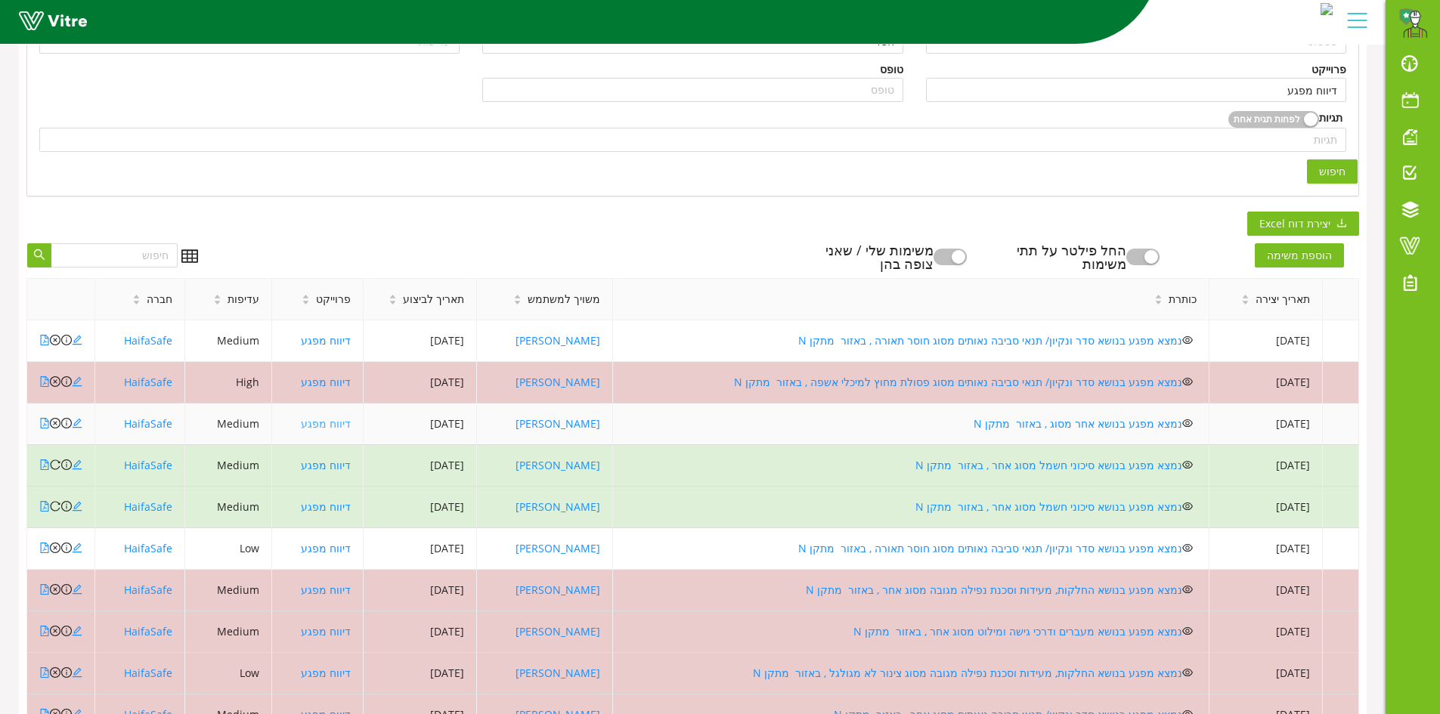
scroll to position [227, 0]
